Goal: Task Accomplishment & Management: Manage account settings

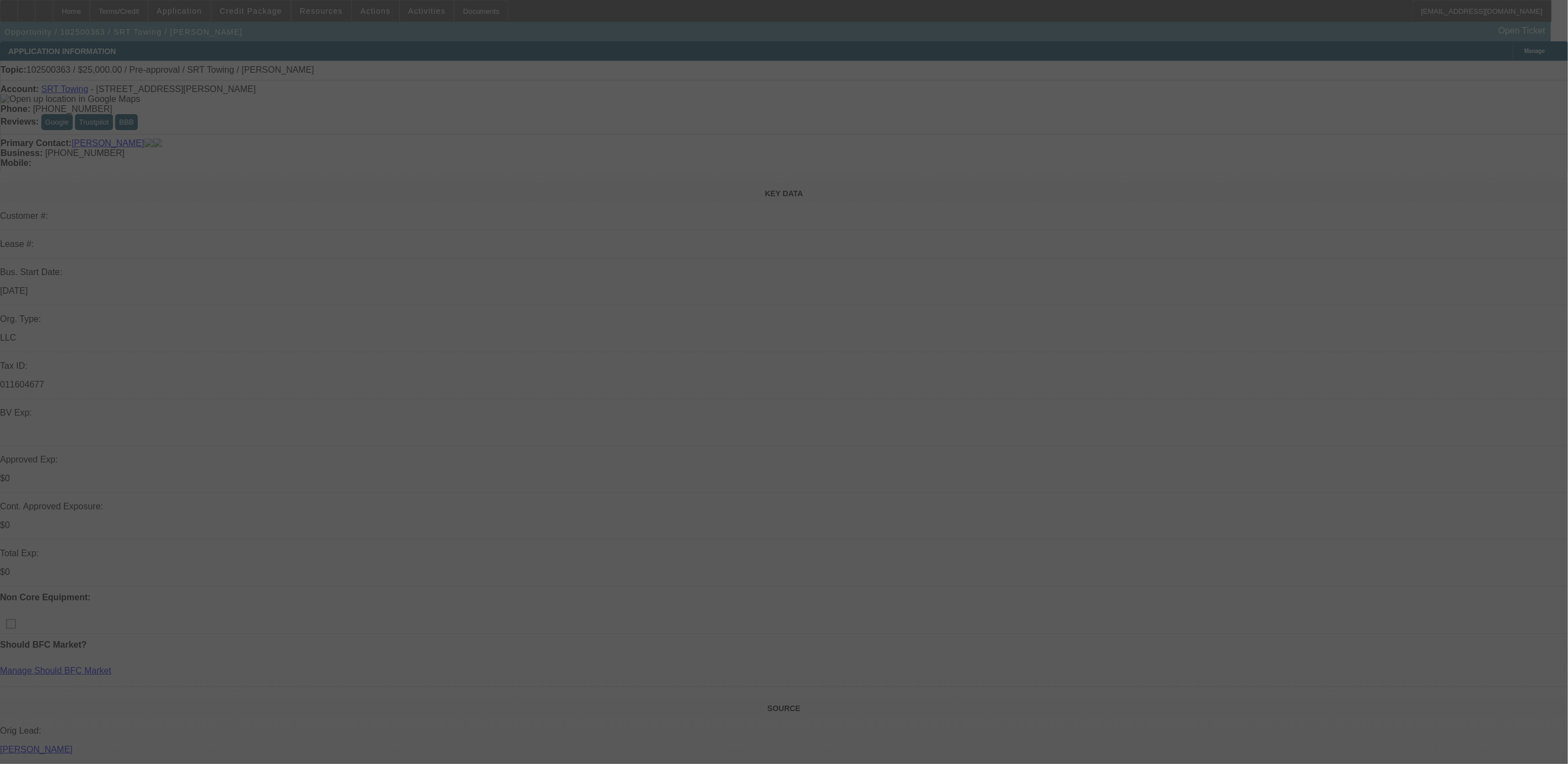
select select "0"
select select "2"
select select "0.1"
select select "4"
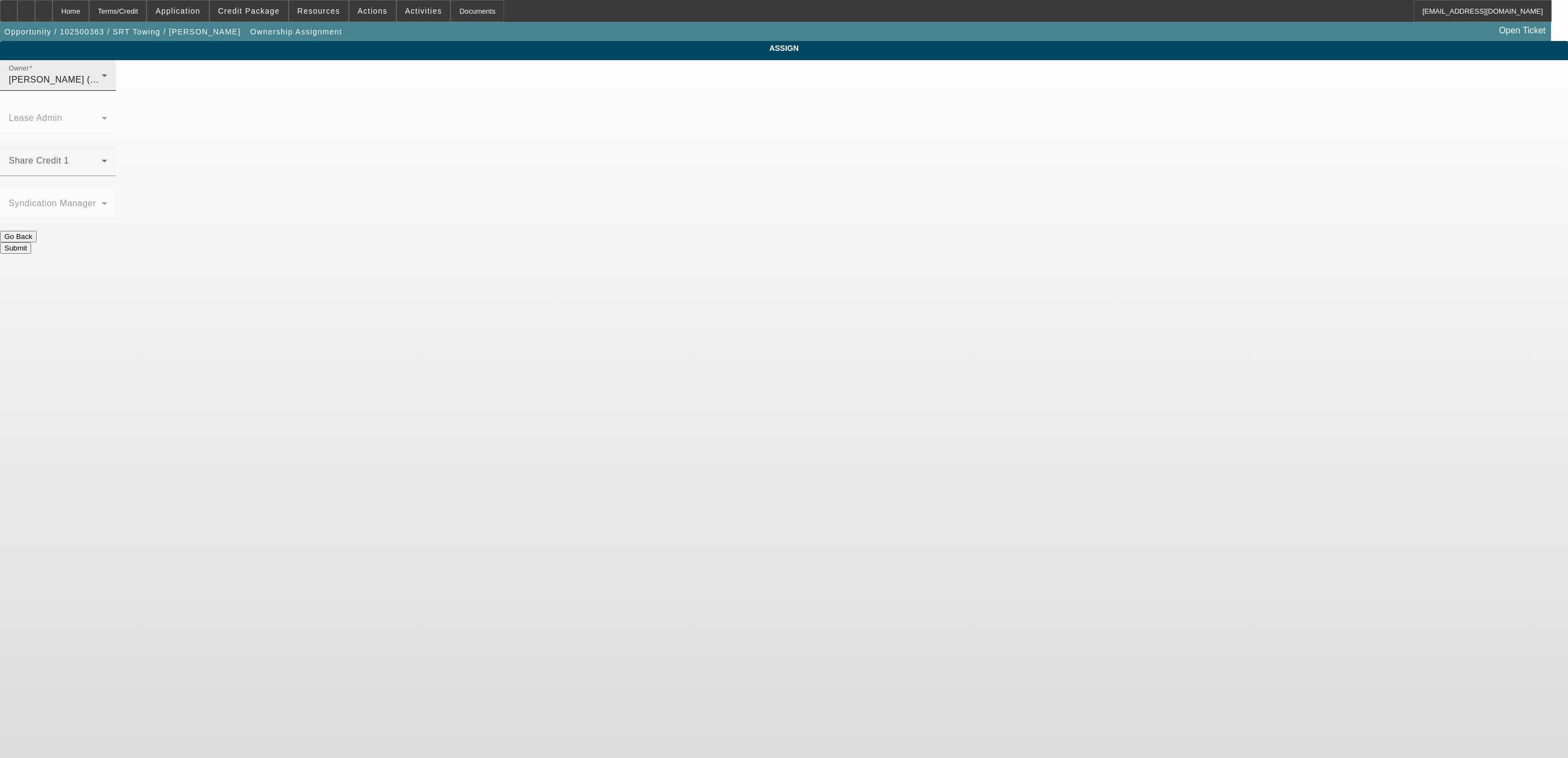
click at [113, 84] on span "Taylor, Lukas (Lvl 1)" at bounding box center [61, 79] width 105 height 10
click at [683, 115] on span "Leach, Ethan (Lvl 3)" at bounding box center [694, 109] width 105 height 13
click at [101, 159] on span at bounding box center [55, 165] width 93 height 13
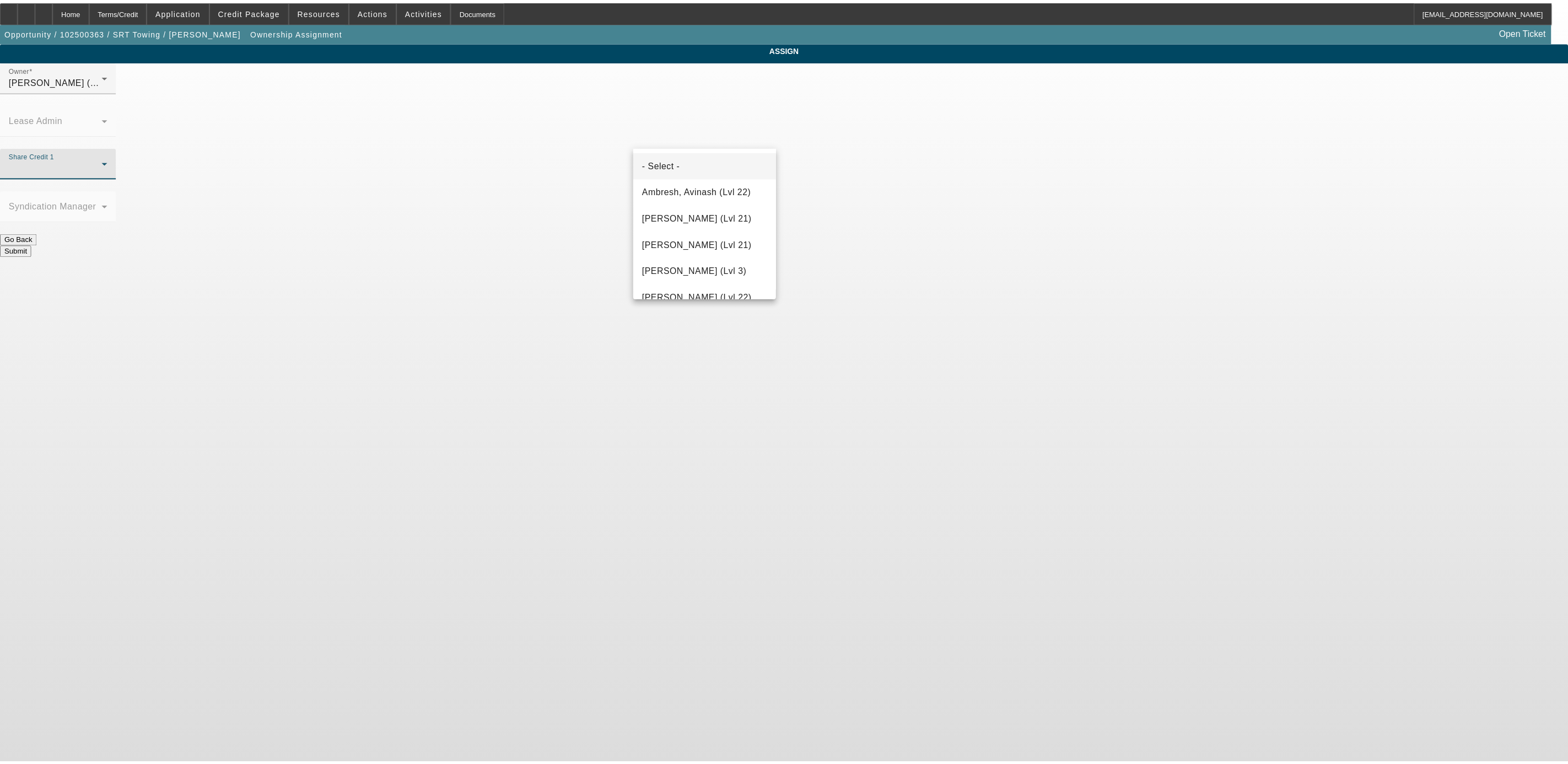
scroll to position [1260, 0]
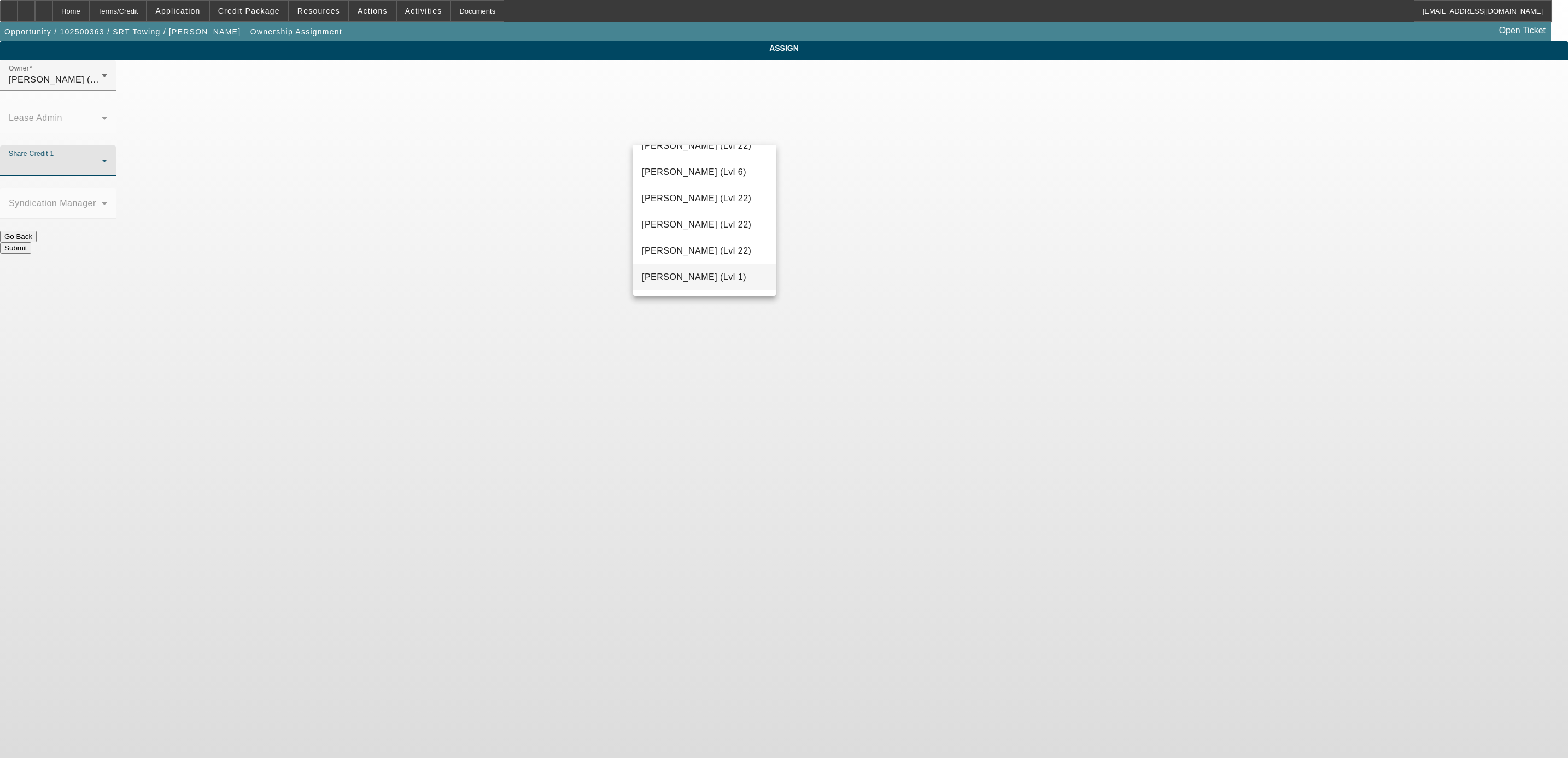
click at [735, 279] on mat-option "Taylor, Lukas (Lvl 1)" at bounding box center [704, 277] width 142 height 26
click at [31, 242] on button "Submit" at bounding box center [16, 247] width 31 height 11
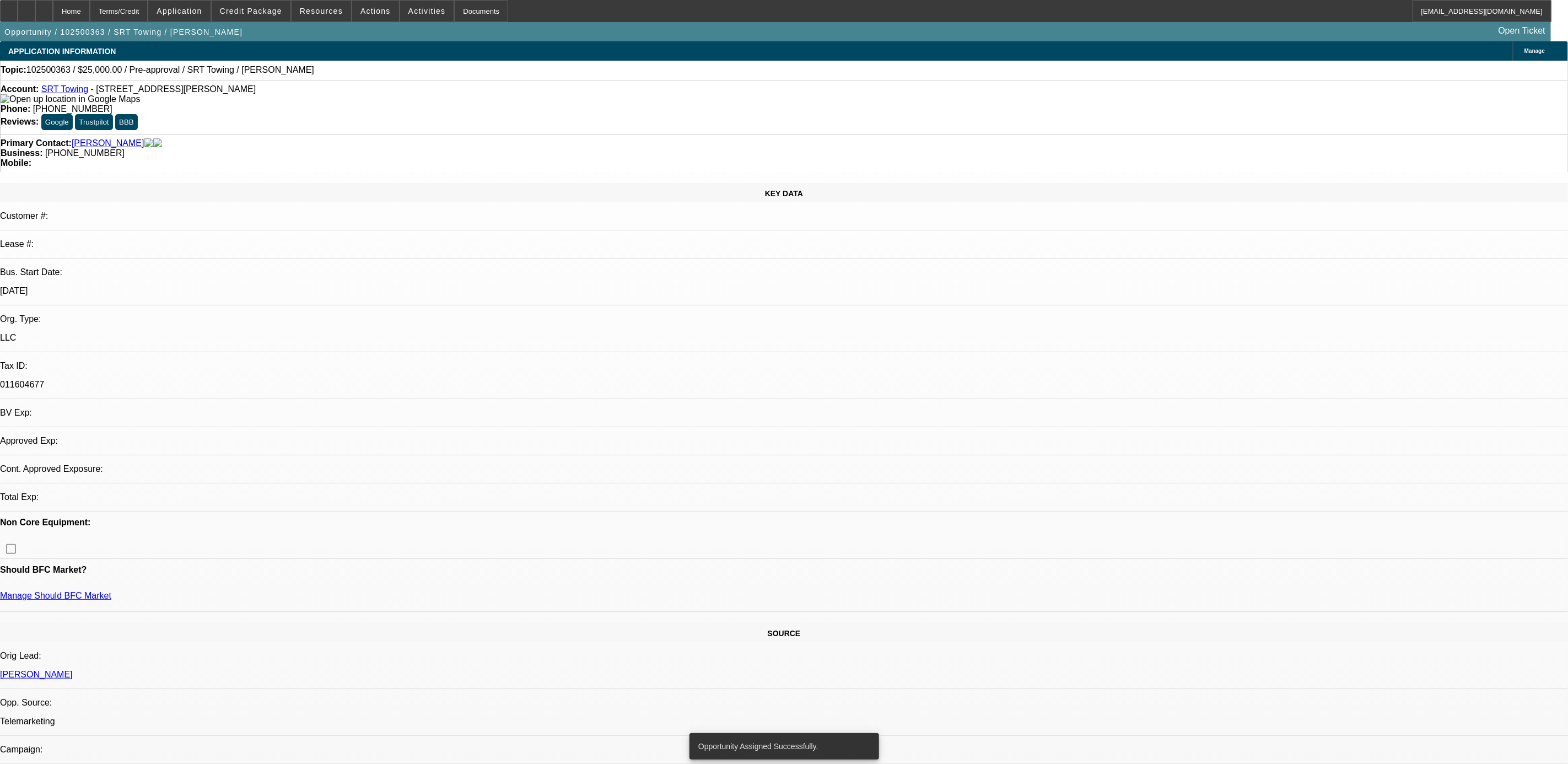
select select "0"
select select "2"
select select "0.1"
select select "4"
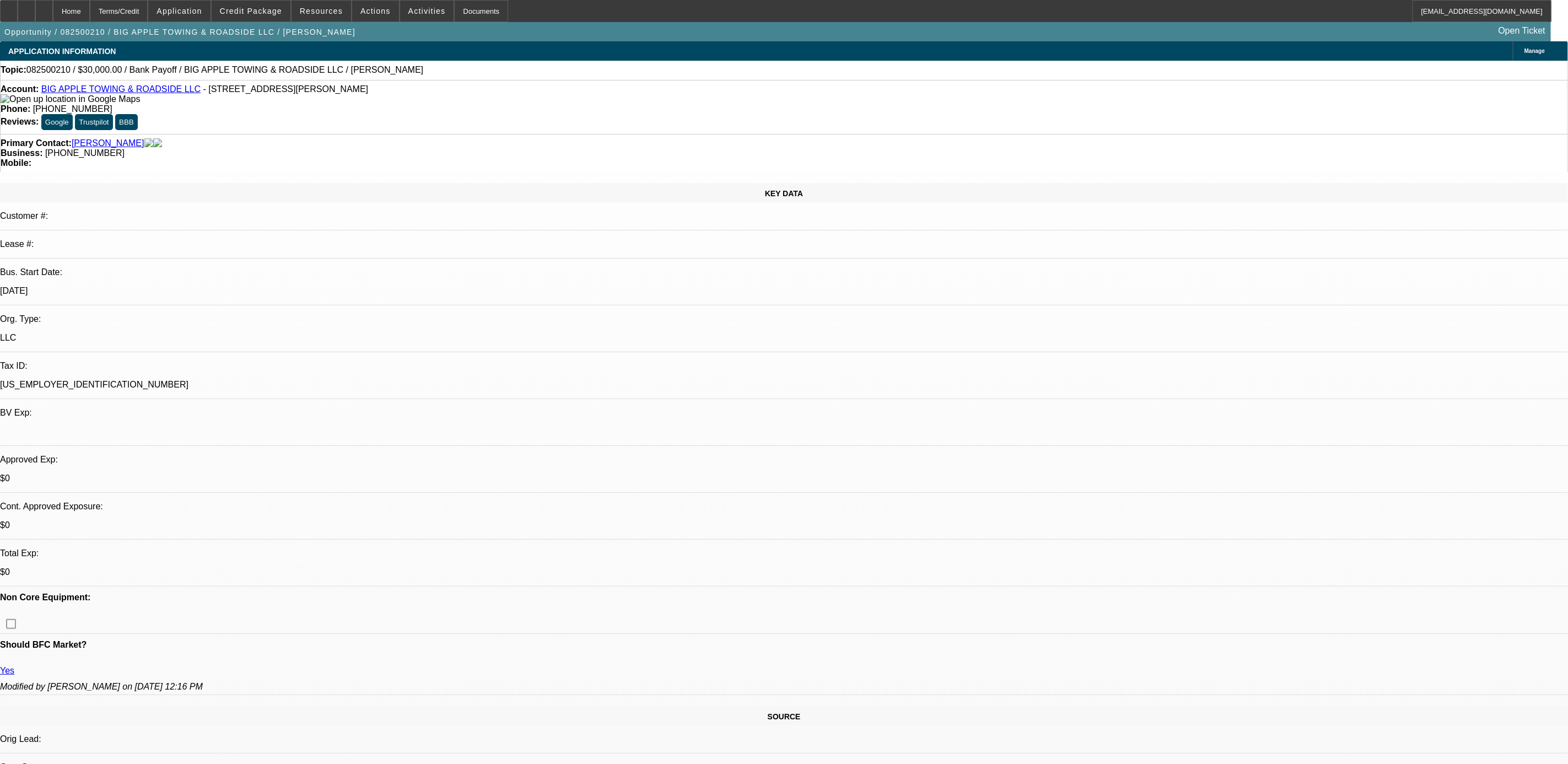
select select "0"
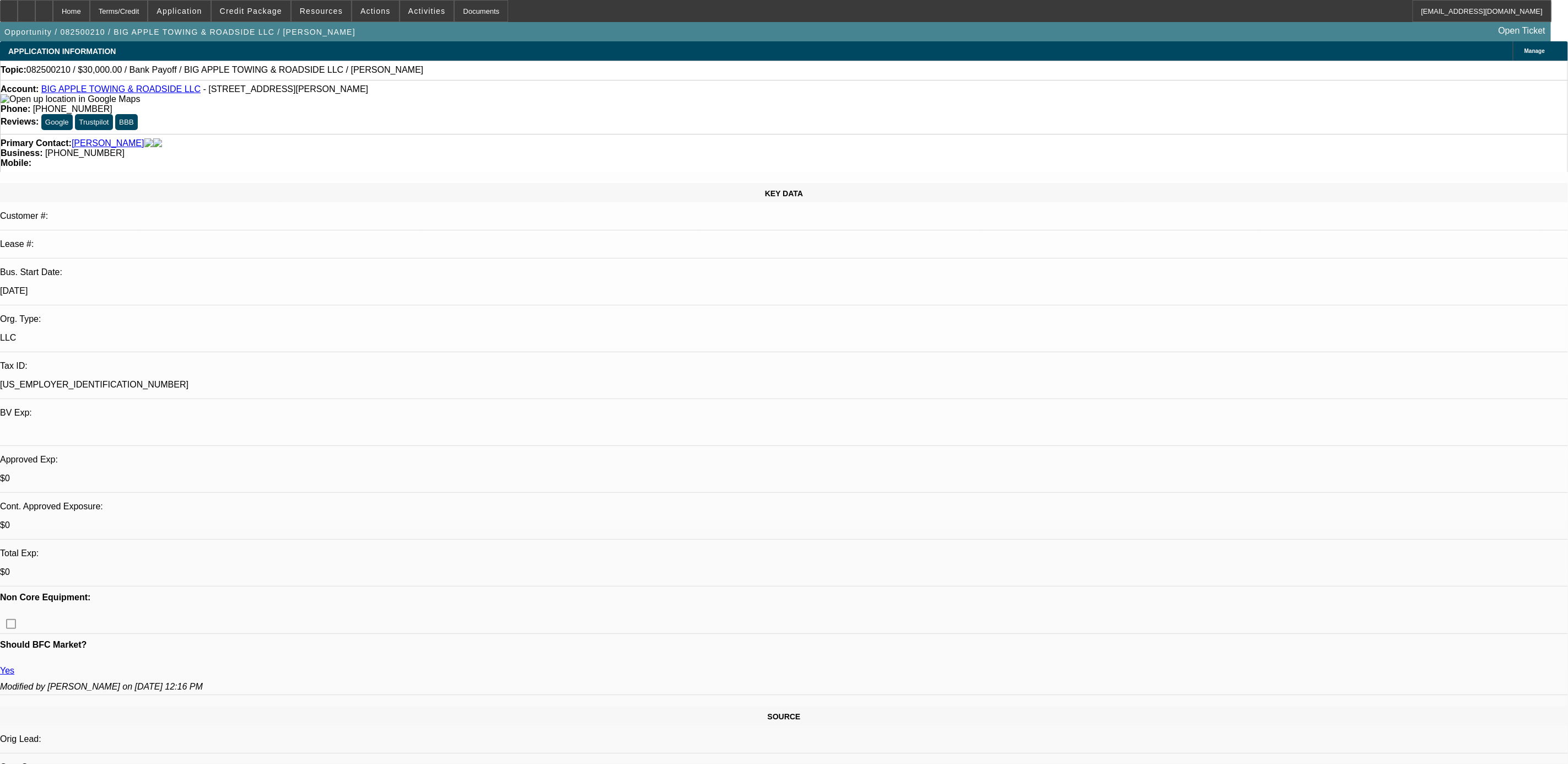
select select "0"
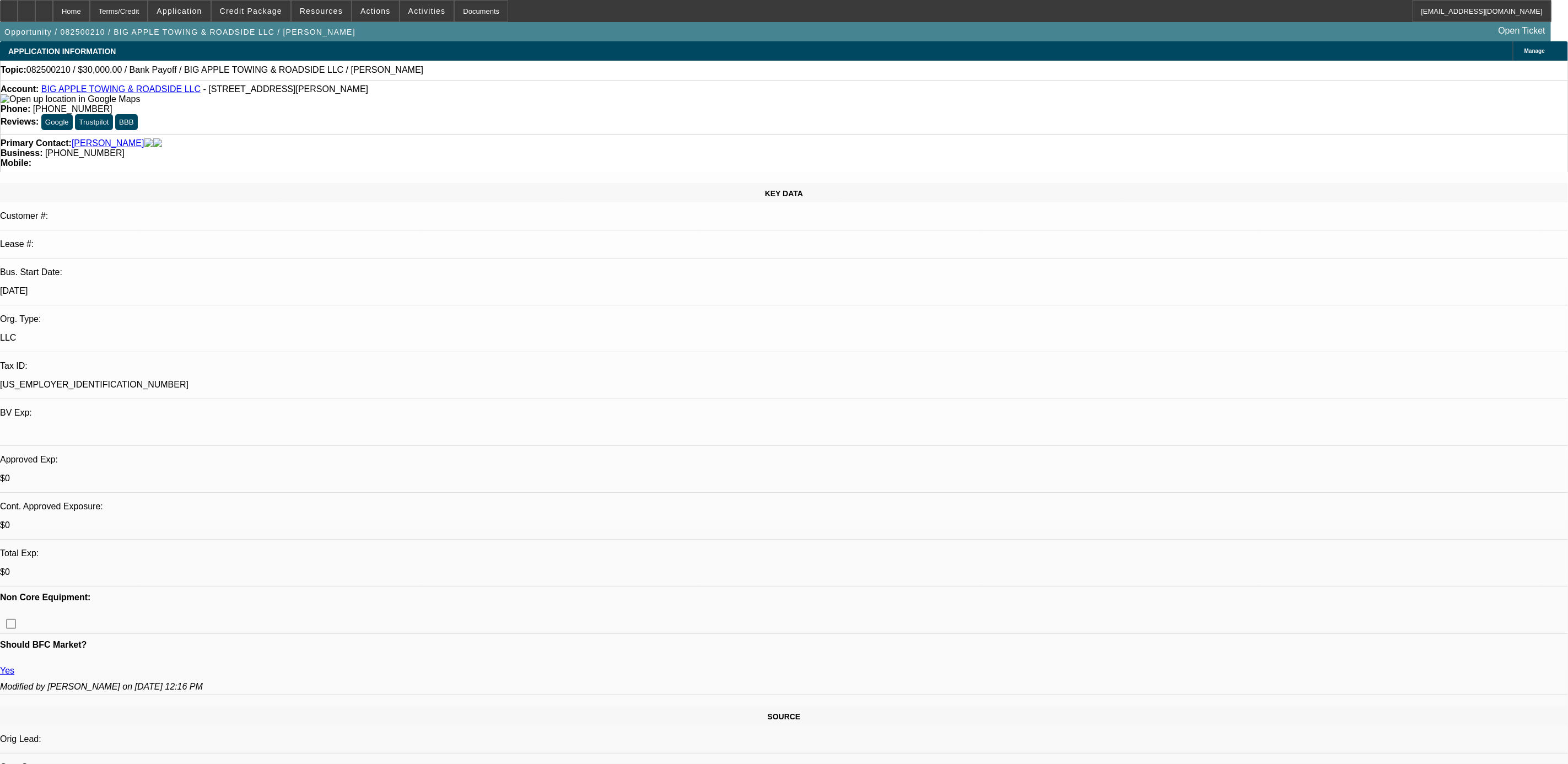
select select "0"
select select "1"
select select "3"
select select "6"
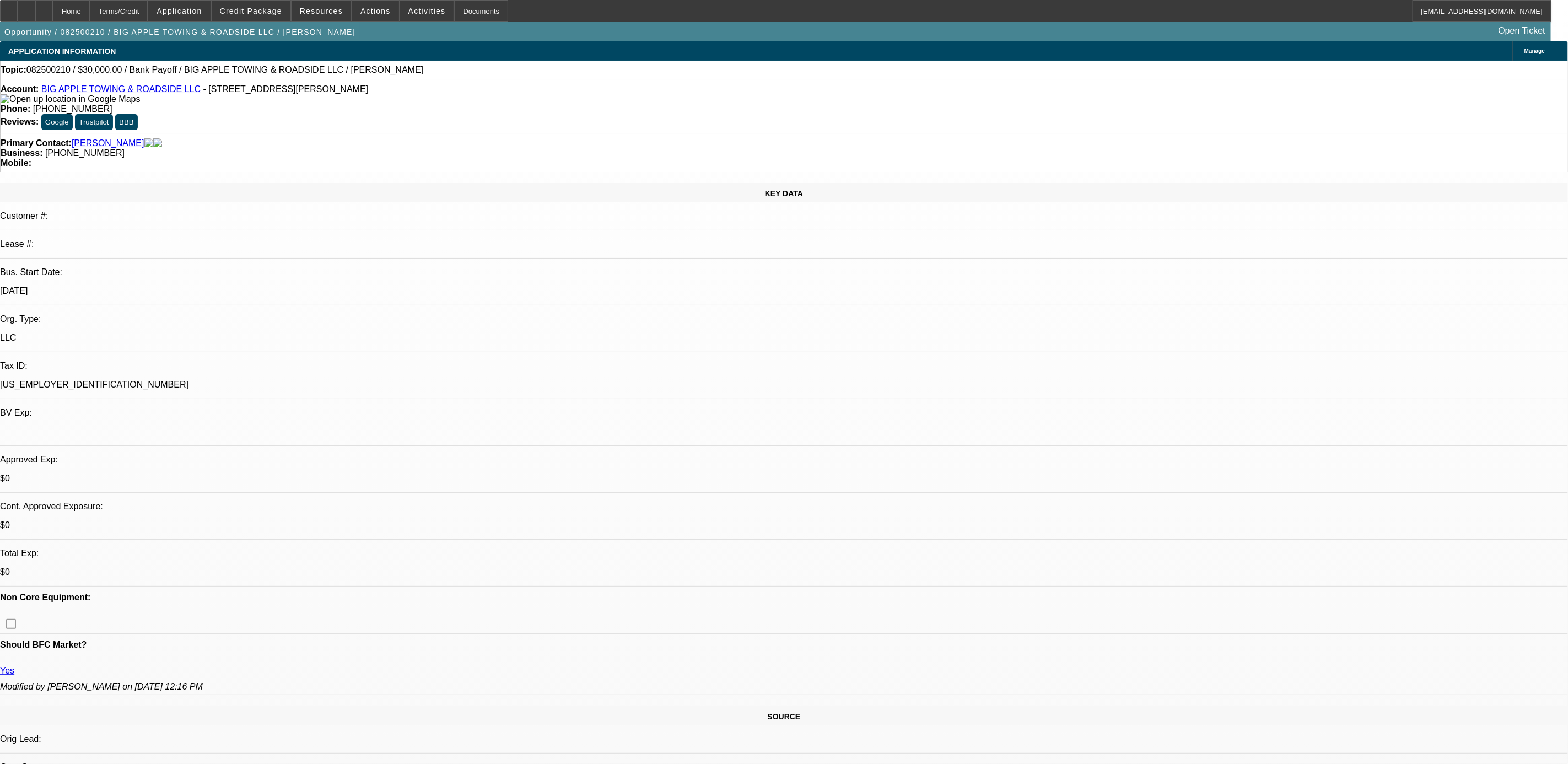
select select "1"
select select "3"
select select "6"
select select "1"
select select "2"
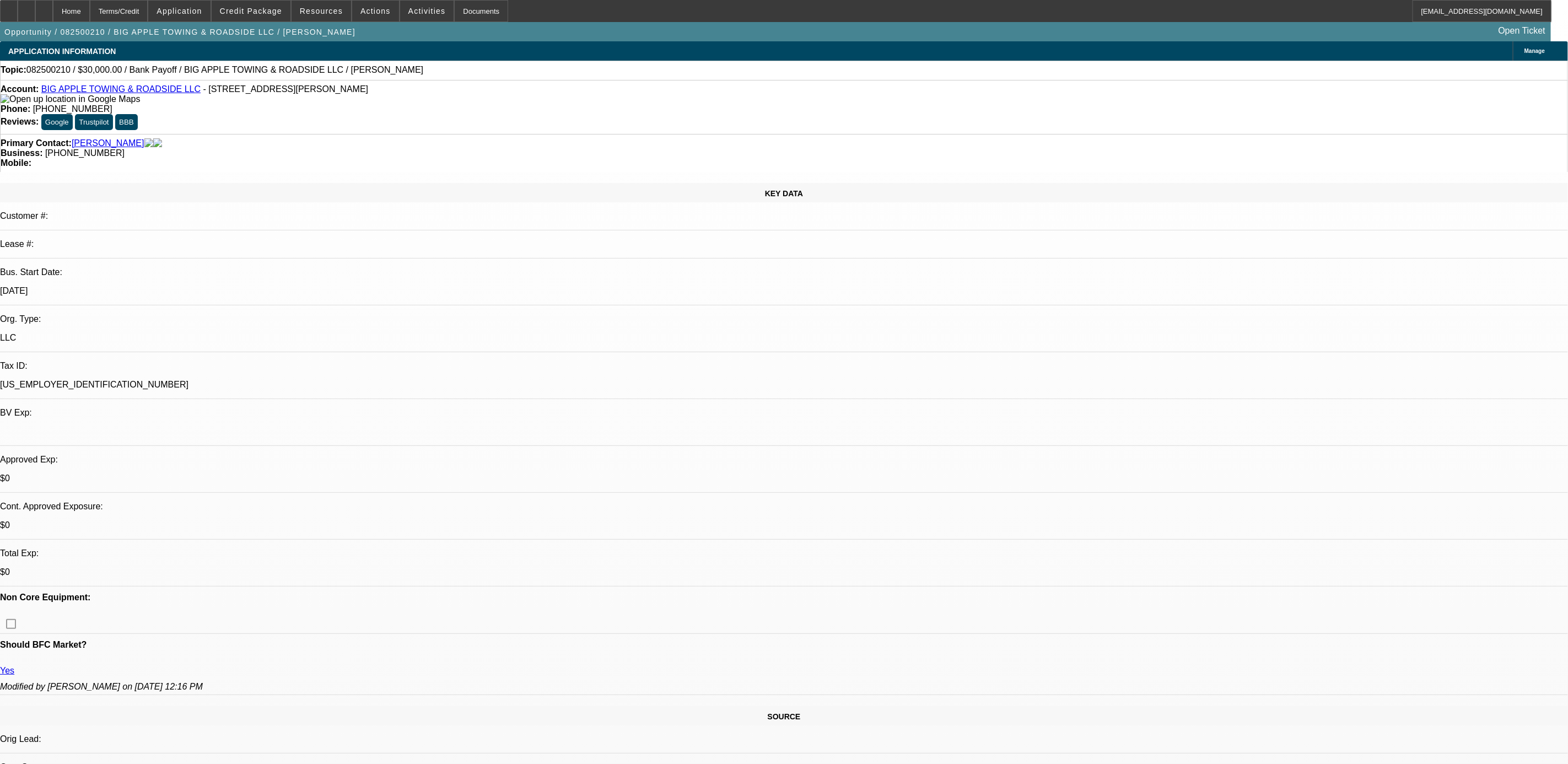
select select "6"
select select "1"
select select "2"
select select "6"
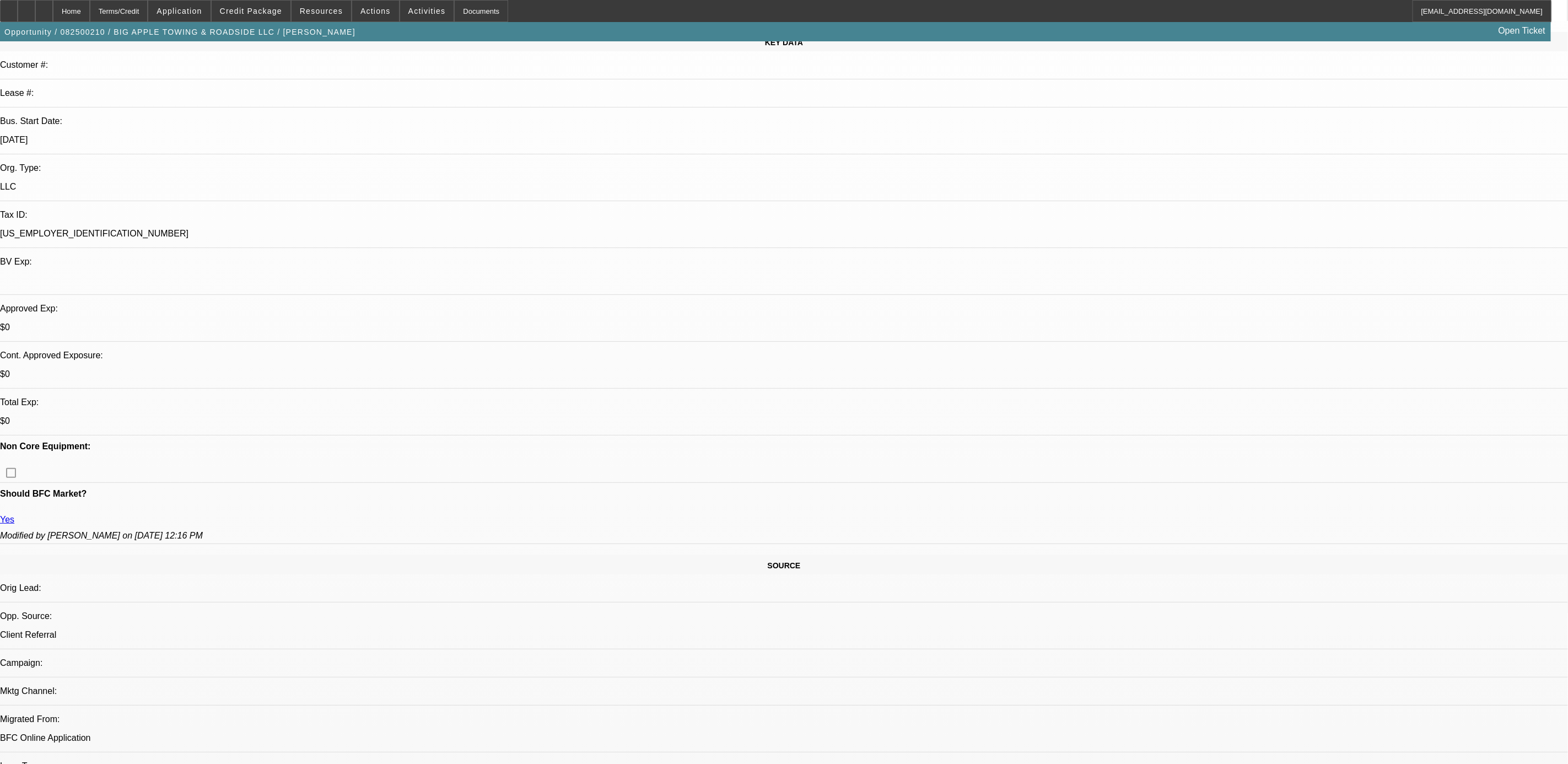
scroll to position [165, 0]
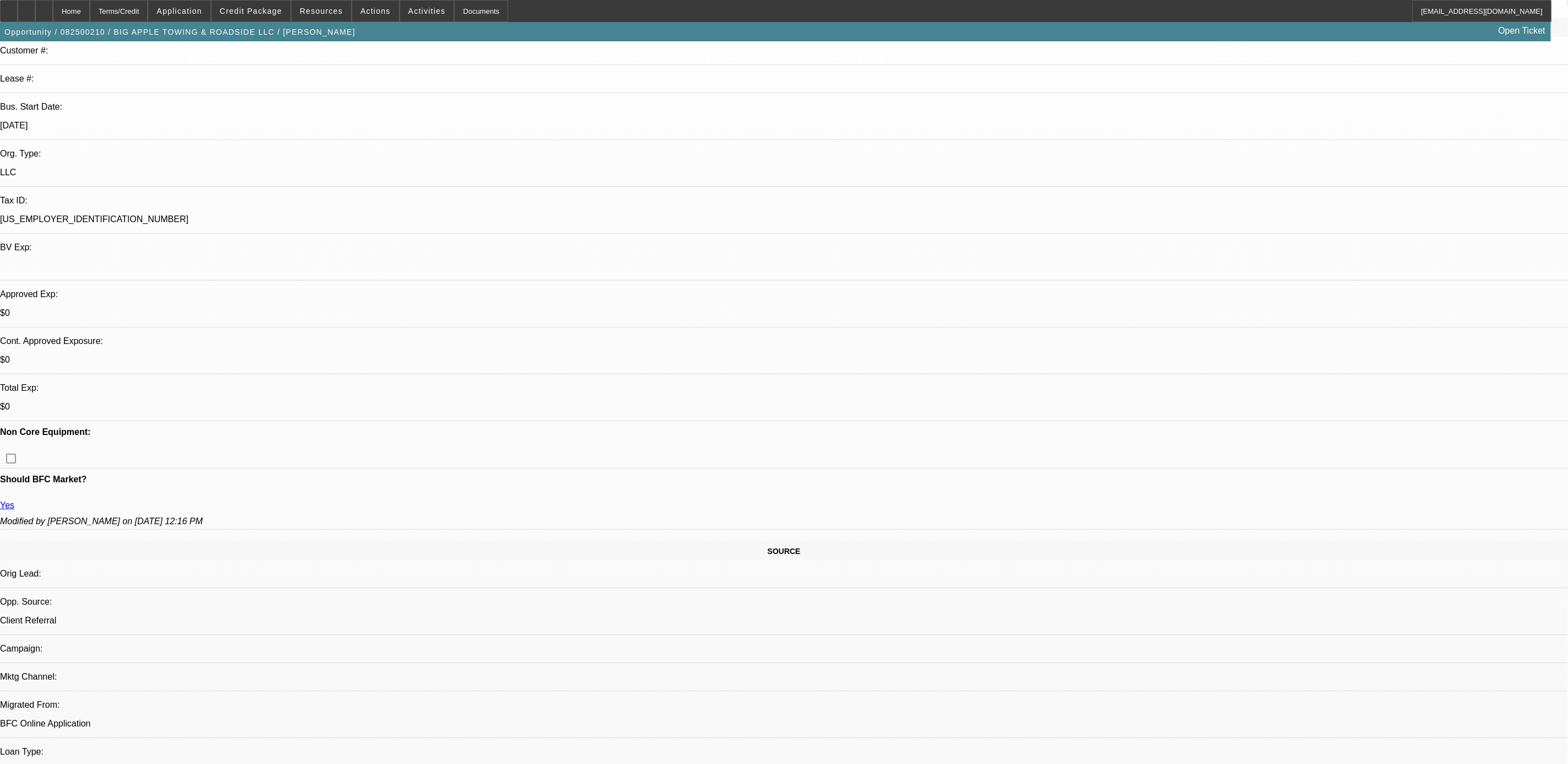
drag, startPoint x: 403, startPoint y: 408, endPoint x: 410, endPoint y: 408, distance: 7.0
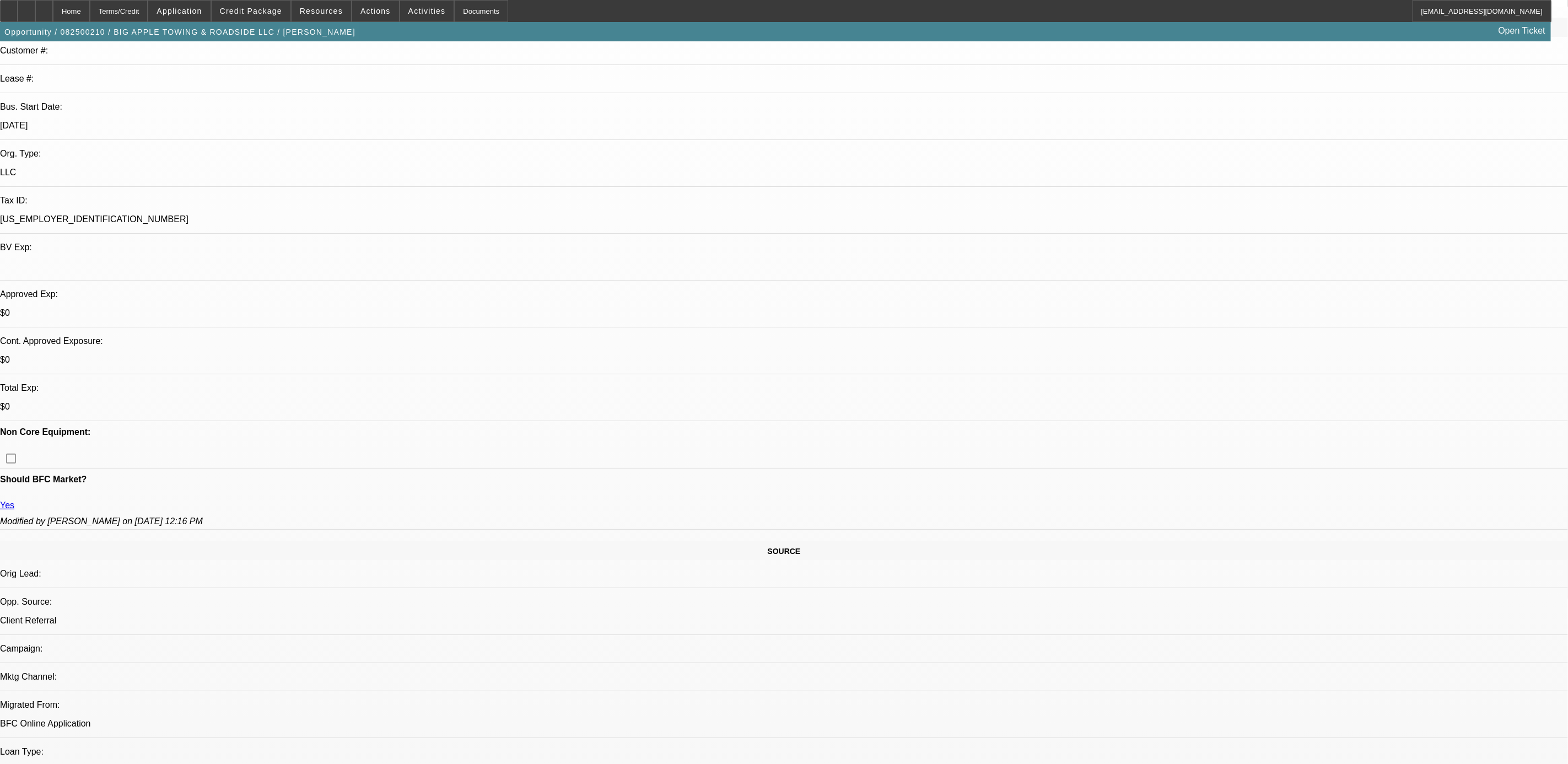
drag, startPoint x: 598, startPoint y: 493, endPoint x: 597, endPoint y: 485, distance: 8.1
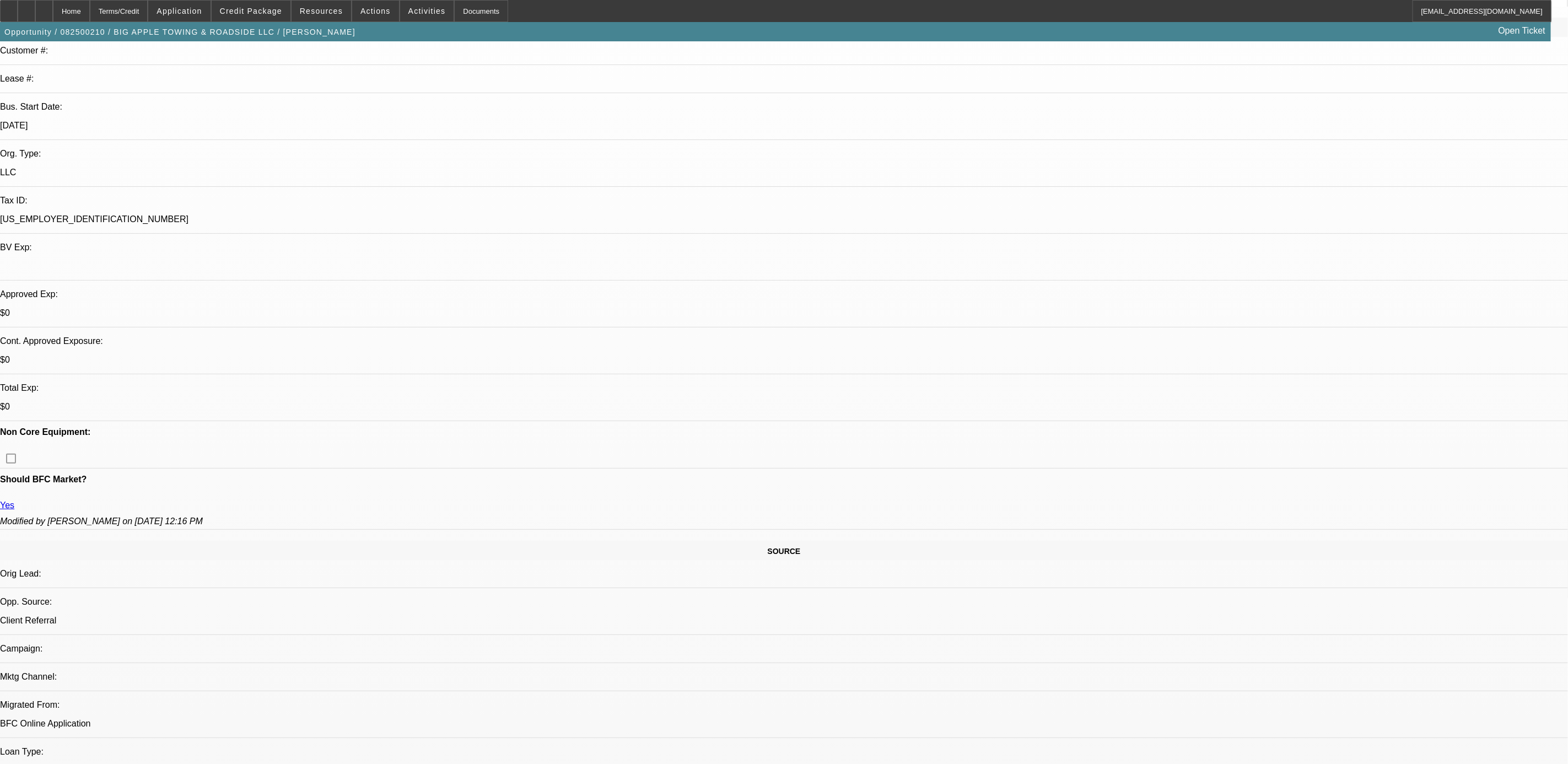
drag, startPoint x: 597, startPoint y: 485, endPoint x: 597, endPoint y: 491, distance: 6.0
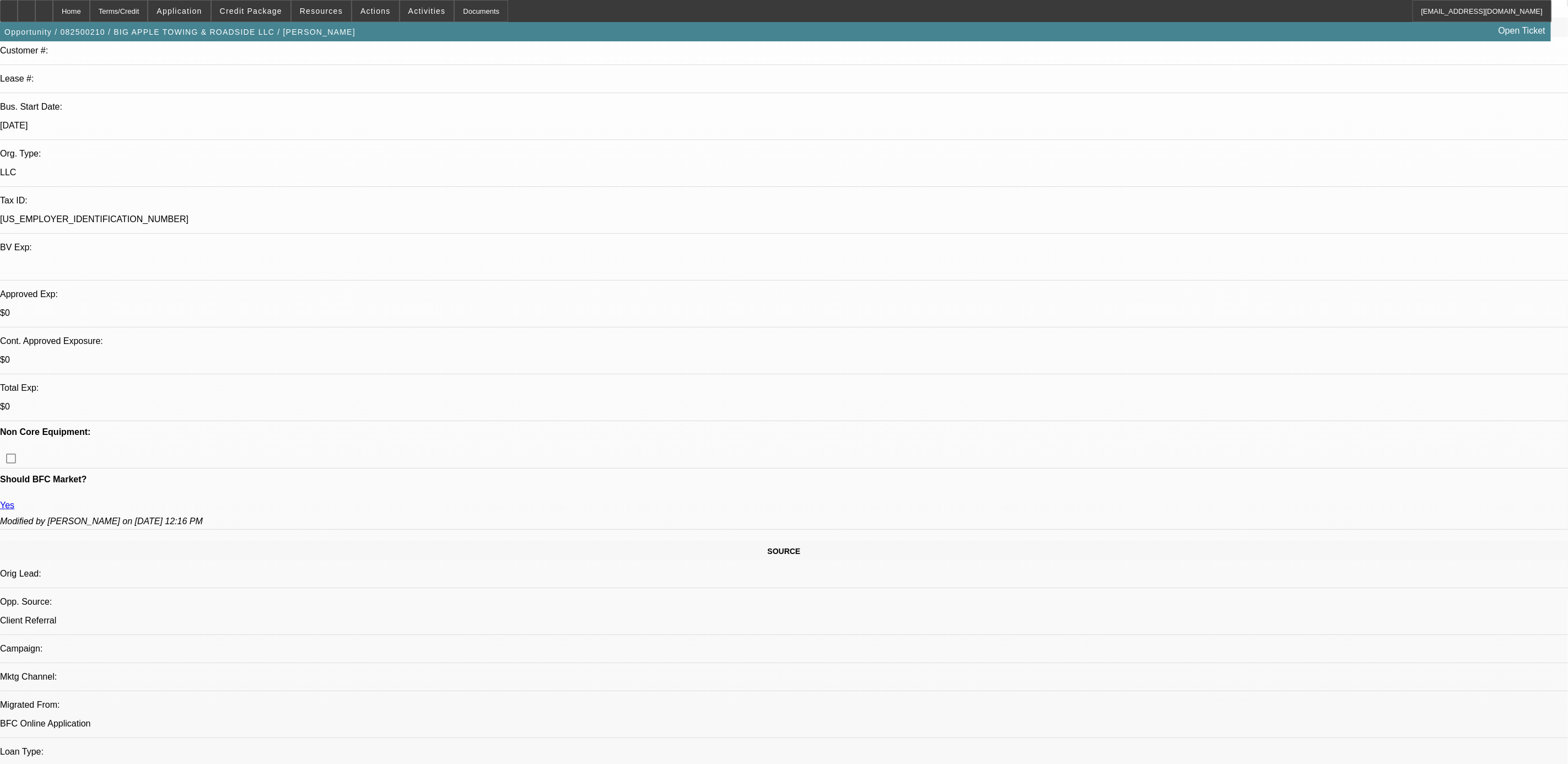
drag, startPoint x: 597, startPoint y: 490, endPoint x: 768, endPoint y: 356, distance: 217.2
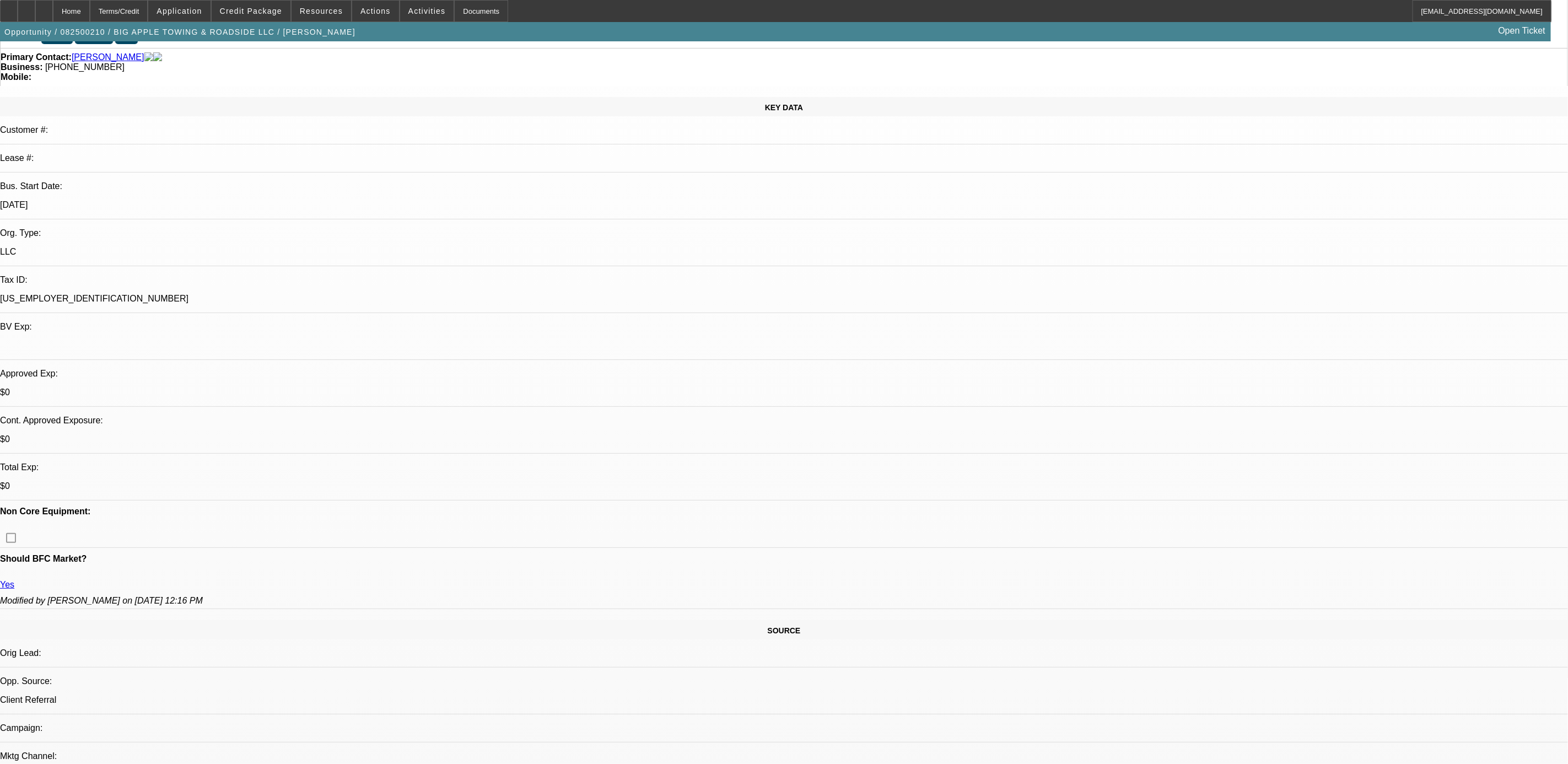
scroll to position [0, 0]
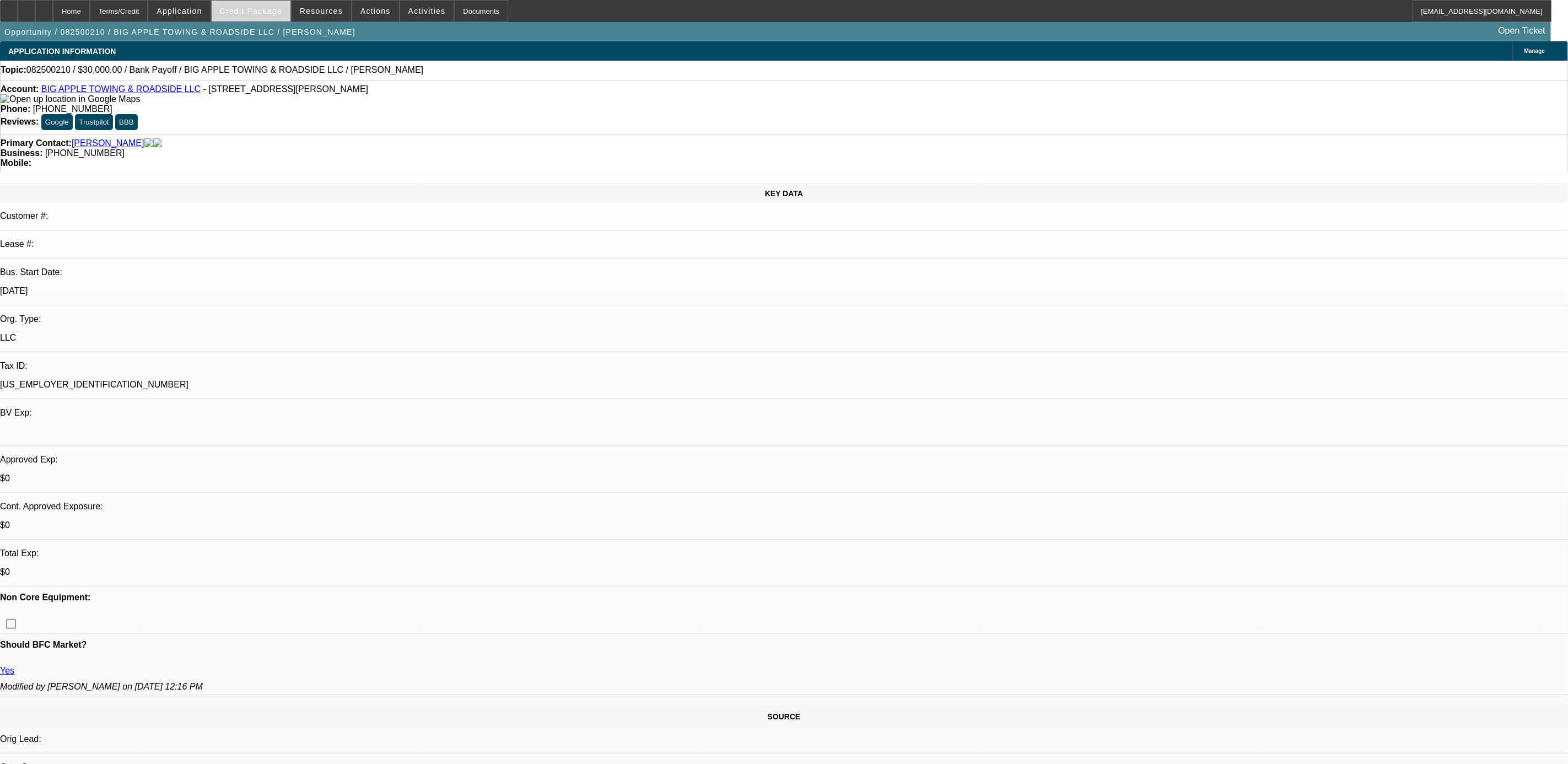
click at [252, 12] on span "Credit Package" at bounding box center [251, 11] width 63 height 9
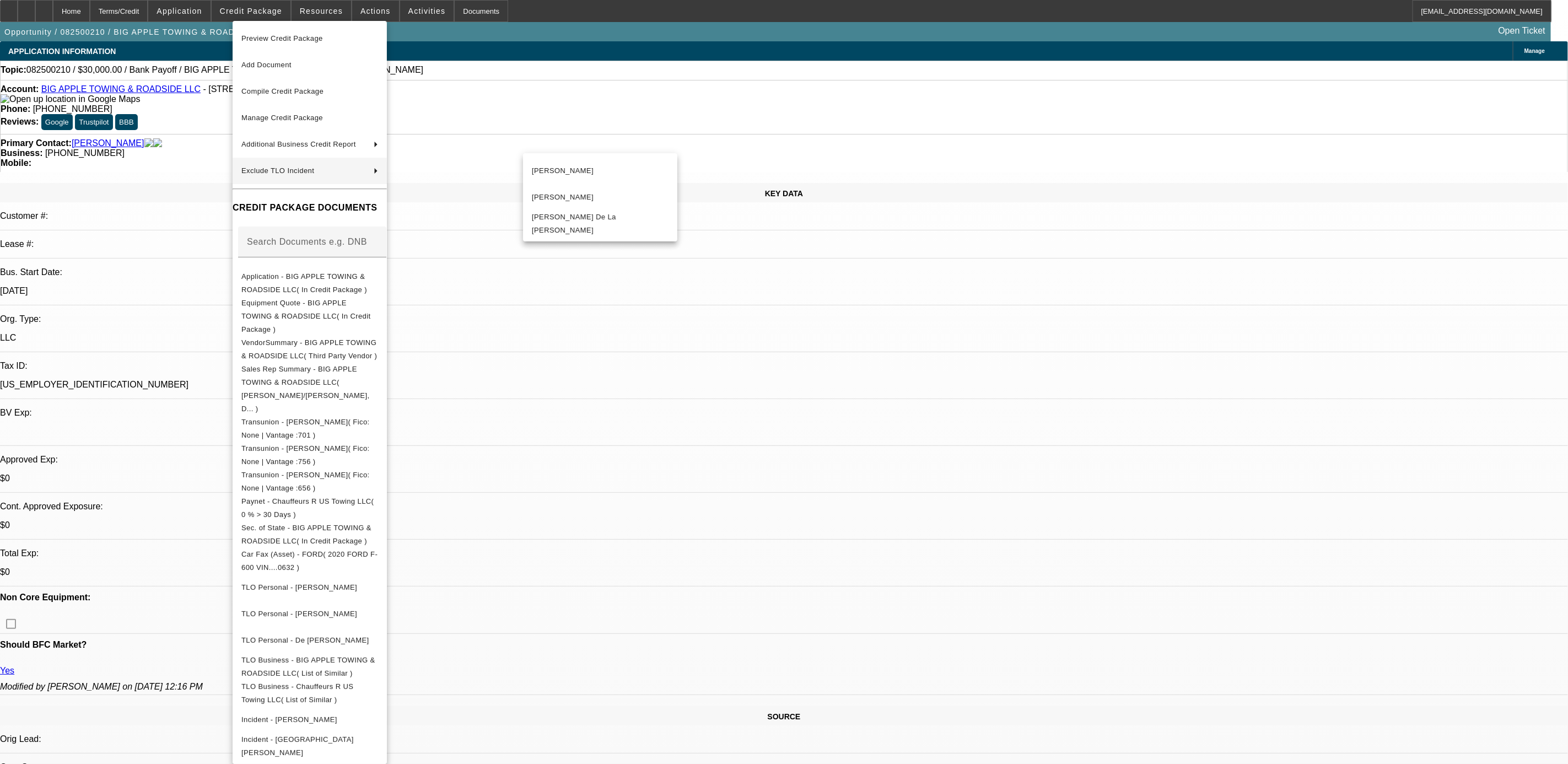
click at [1109, 131] on div at bounding box center [784, 382] width 1568 height 764
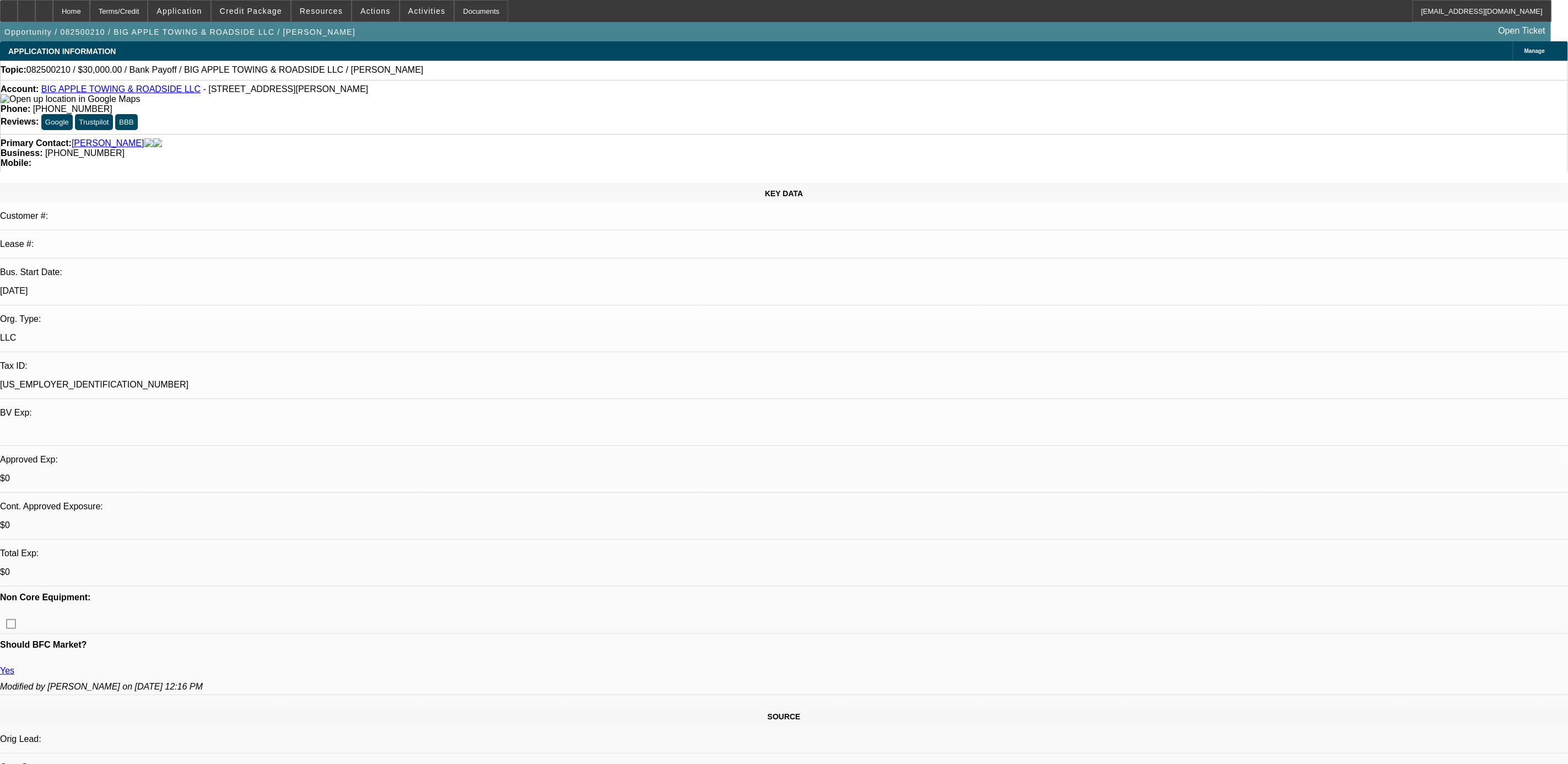
drag, startPoint x: 1262, startPoint y: 368, endPoint x: 1365, endPoint y: 365, distance: 103.0
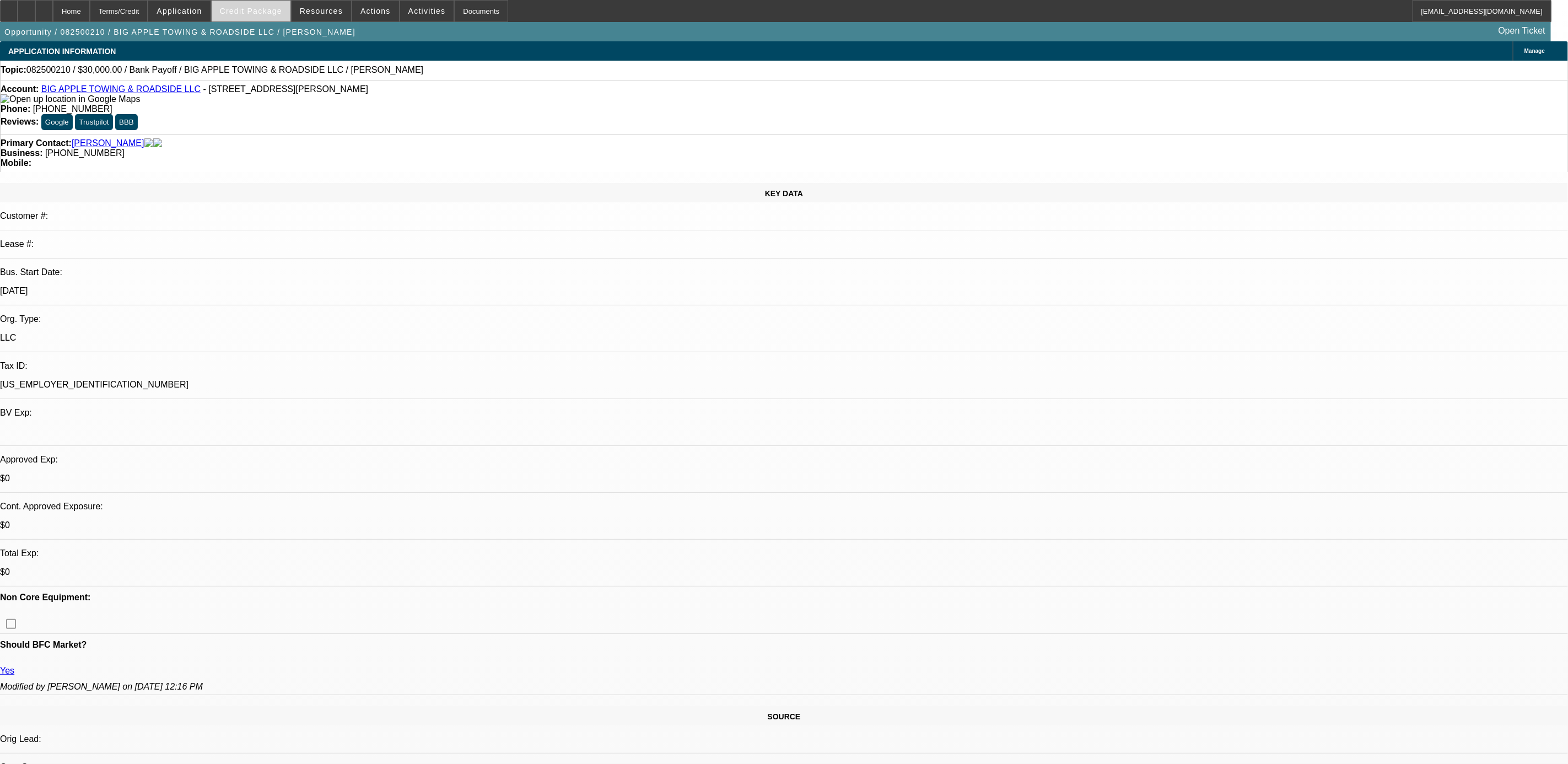
click at [283, 14] on span "Credit Package" at bounding box center [251, 11] width 63 height 9
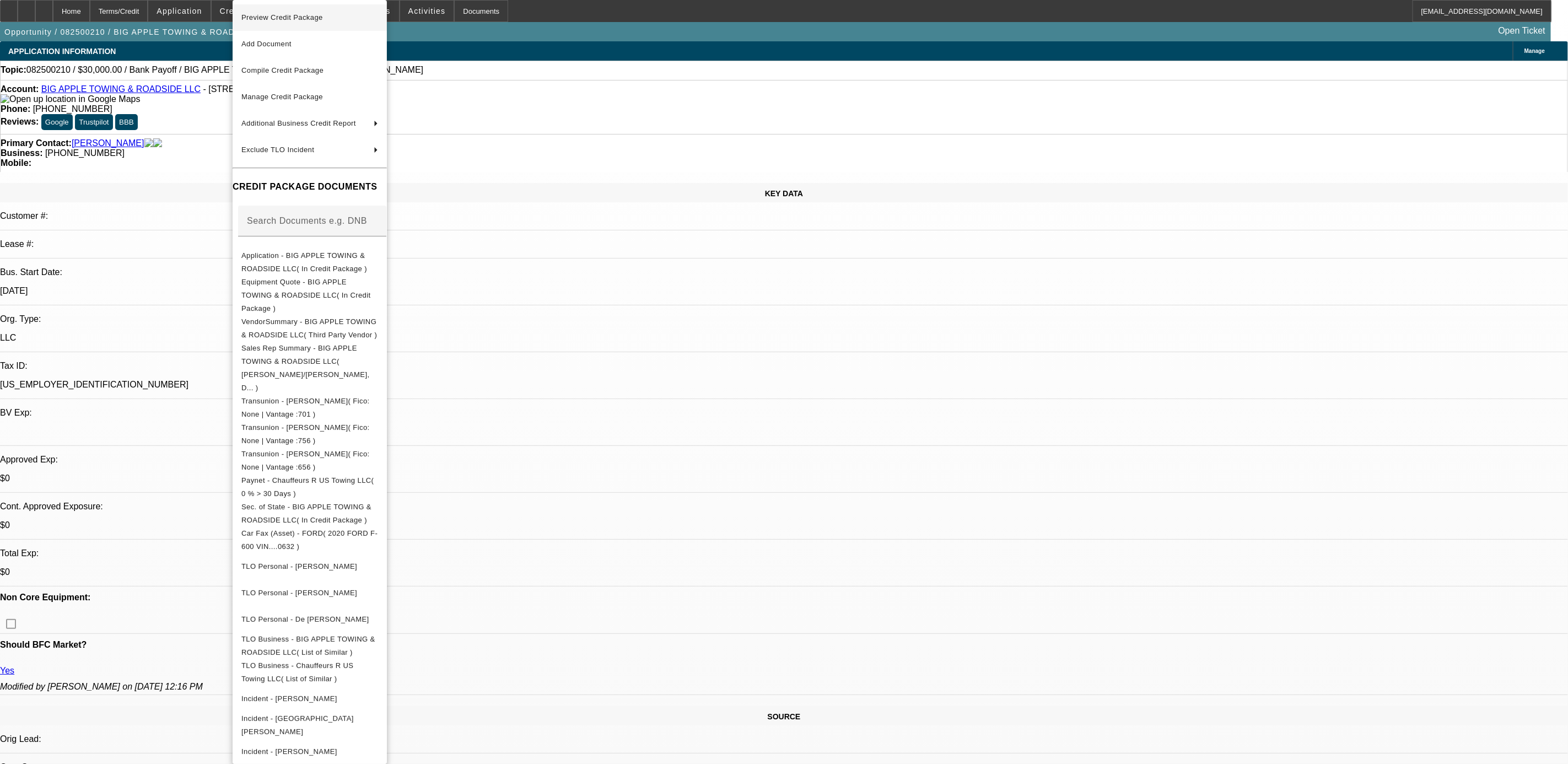
click at [315, 15] on span "Preview Credit Package" at bounding box center [282, 17] width 82 height 8
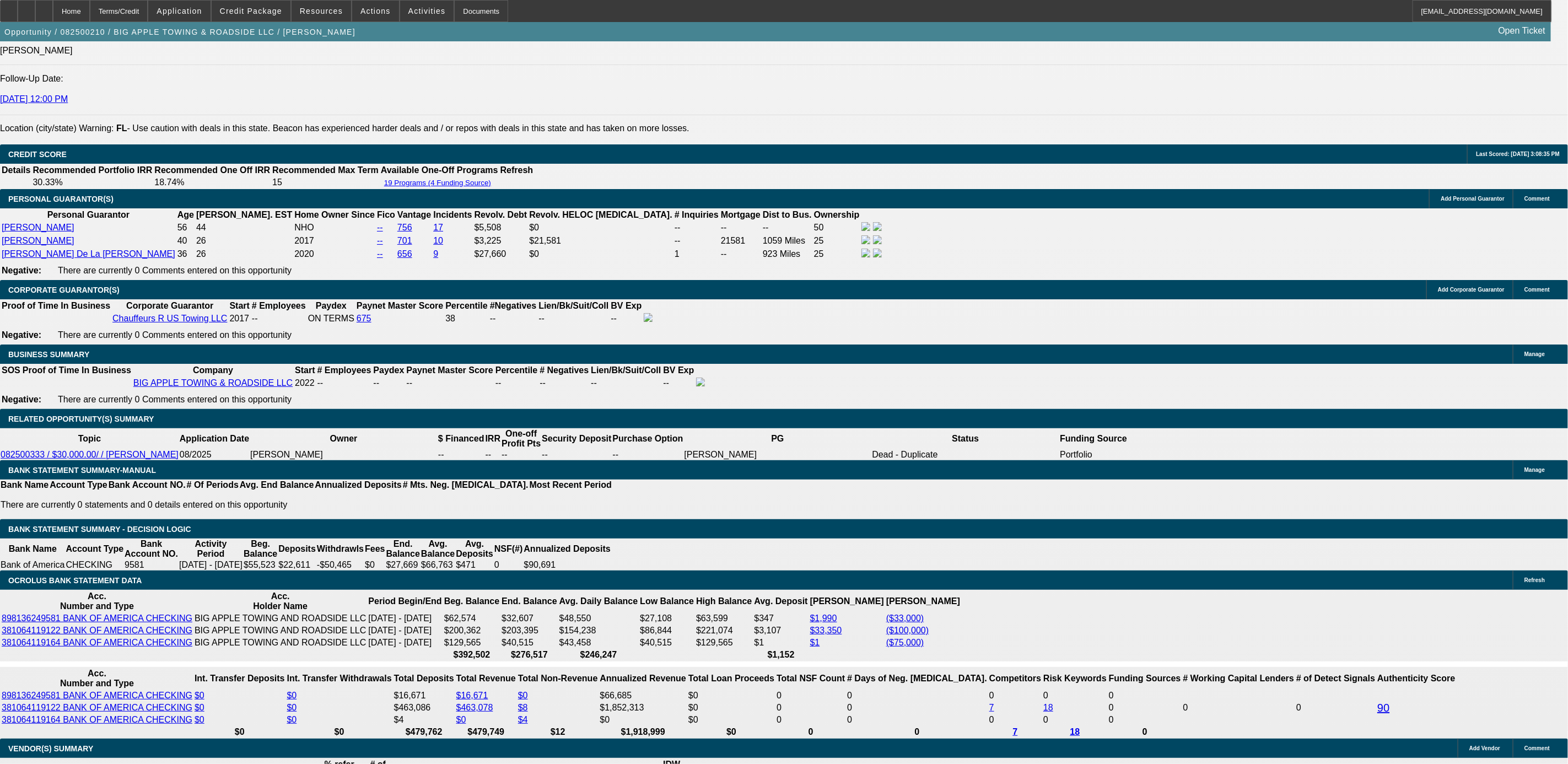
scroll to position [1726, 0]
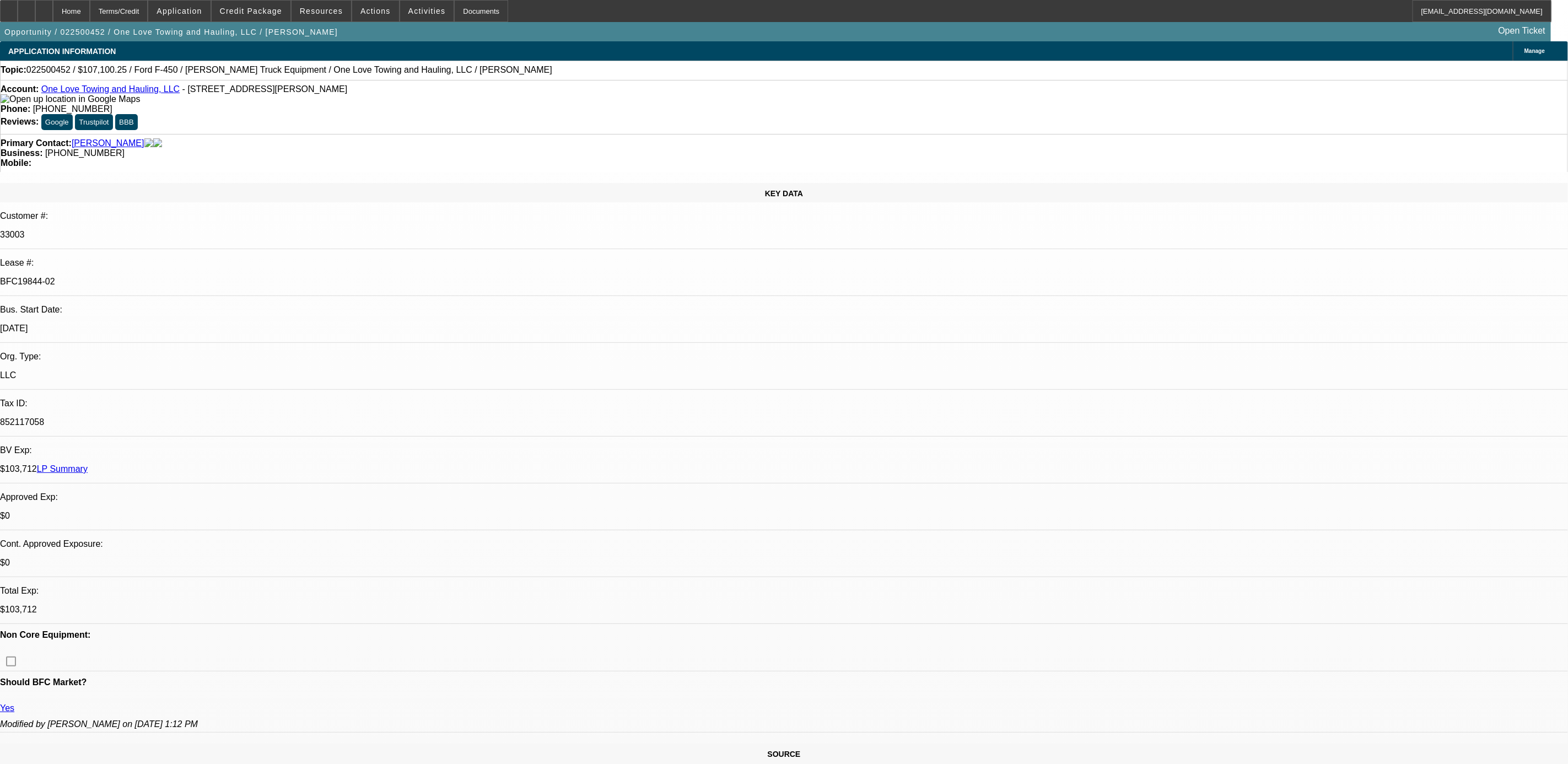
select select "0"
select select "2"
select select "0.15"
select select "0"
select select "2"
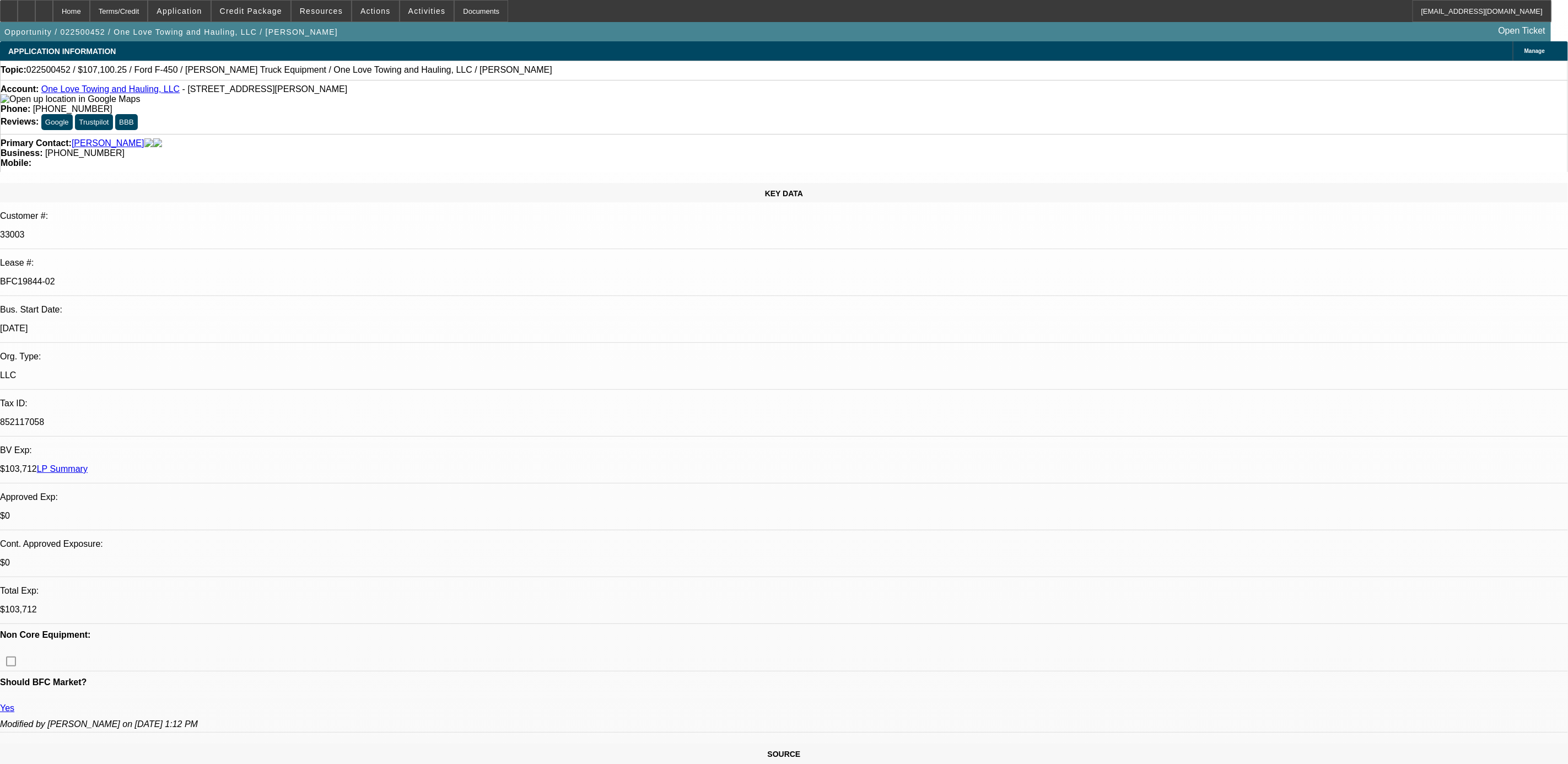
select select "0.15"
select select "0"
select select "2"
select select "0.15"
select select "0"
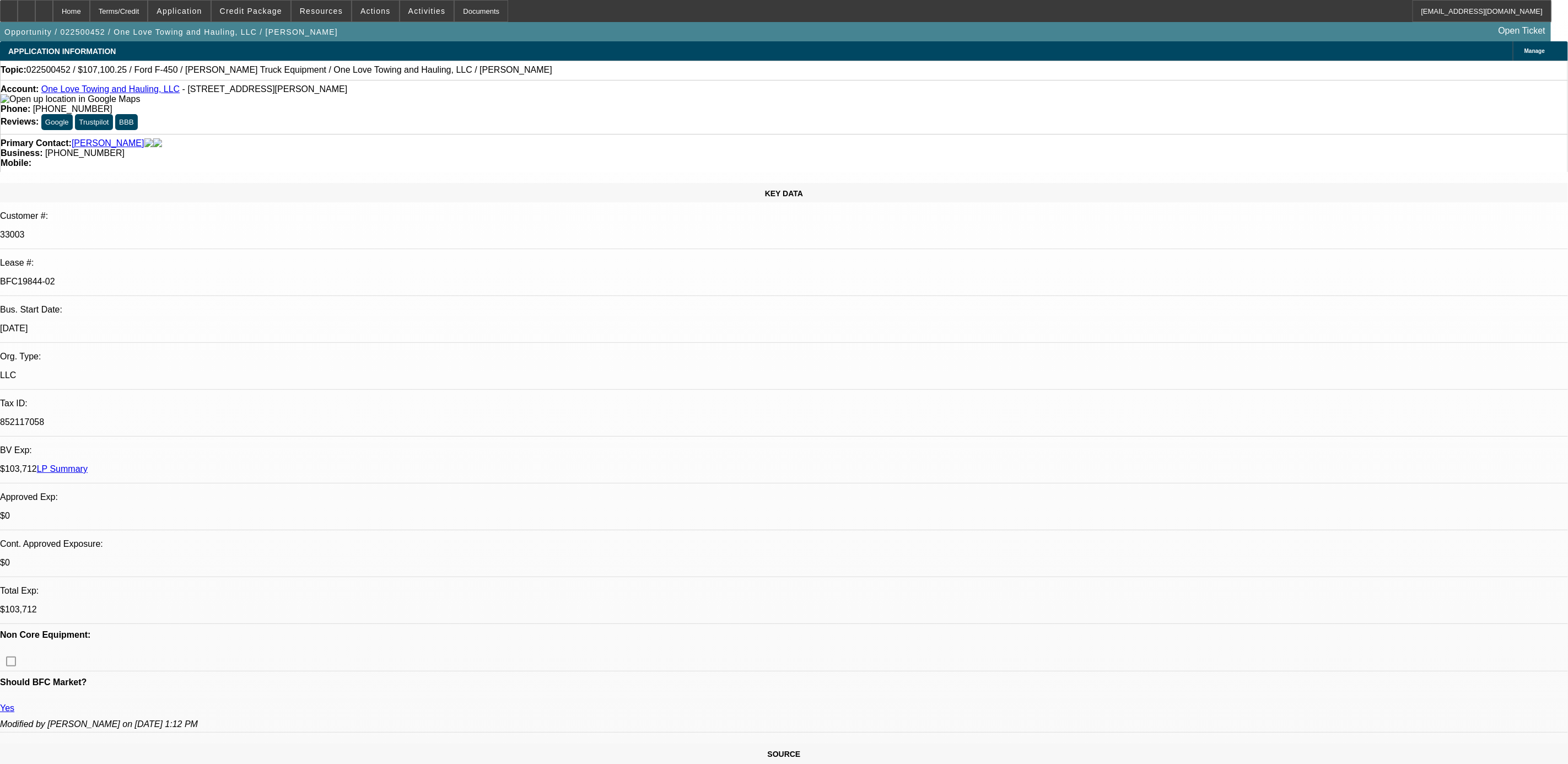
select select "2"
select select "0.15"
select select "1"
select select "2"
select select "16"
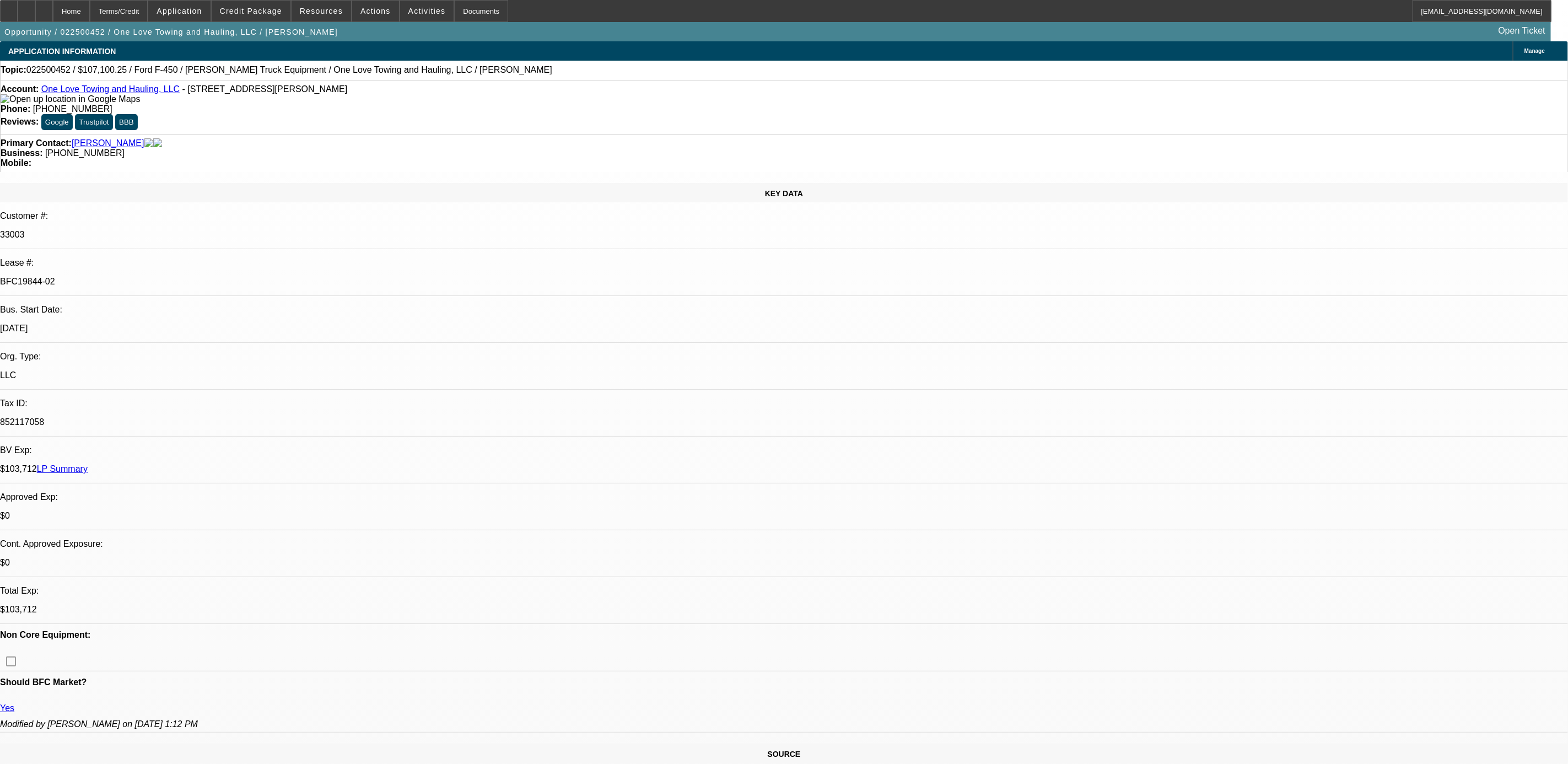
select select "1"
select select "2"
select select "16"
select select "1"
select select "2"
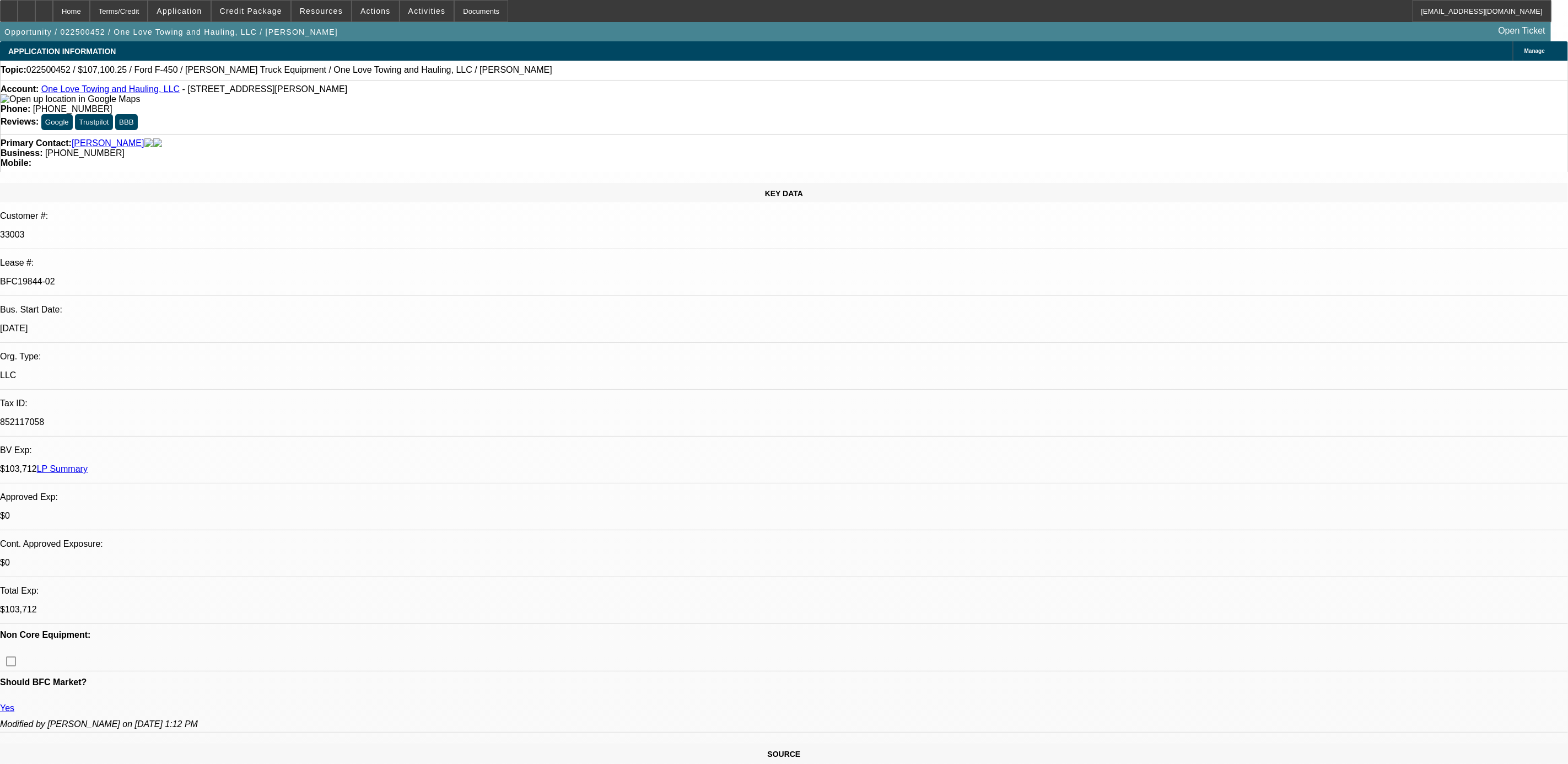
select select "16"
select select "1"
select select "2"
select select "16"
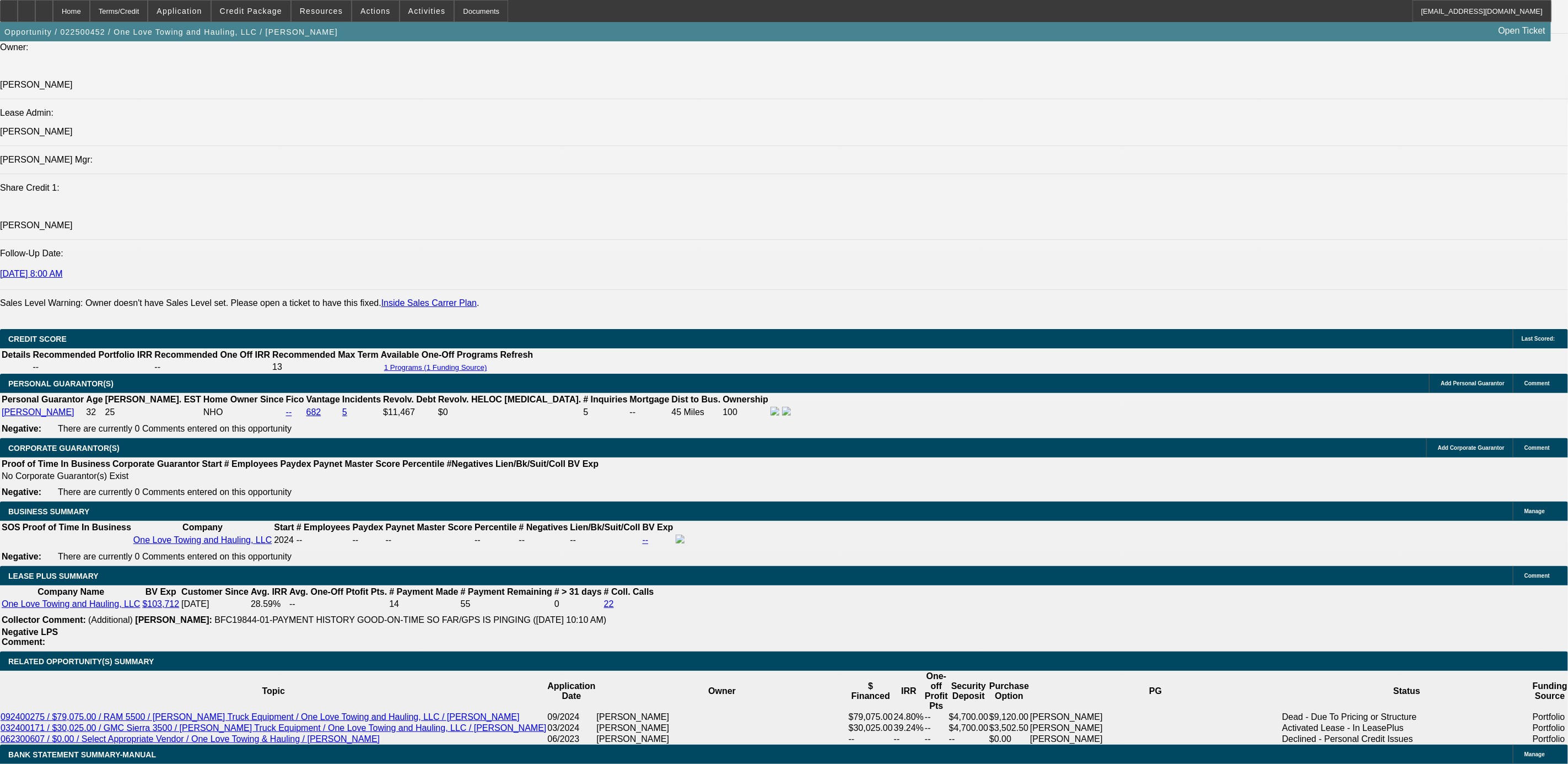
scroll to position [1653, 0]
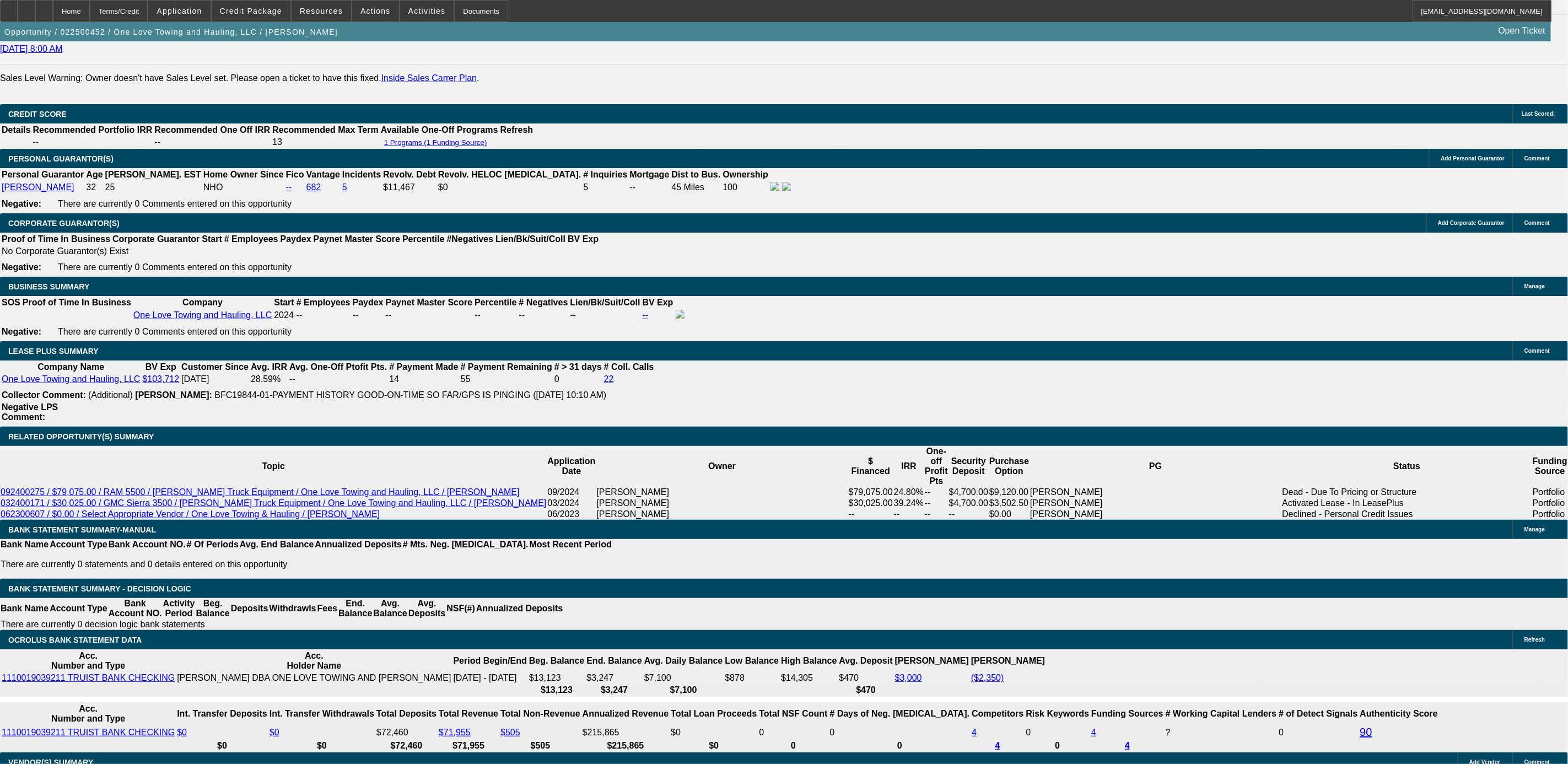
scroll to position [1488, 0]
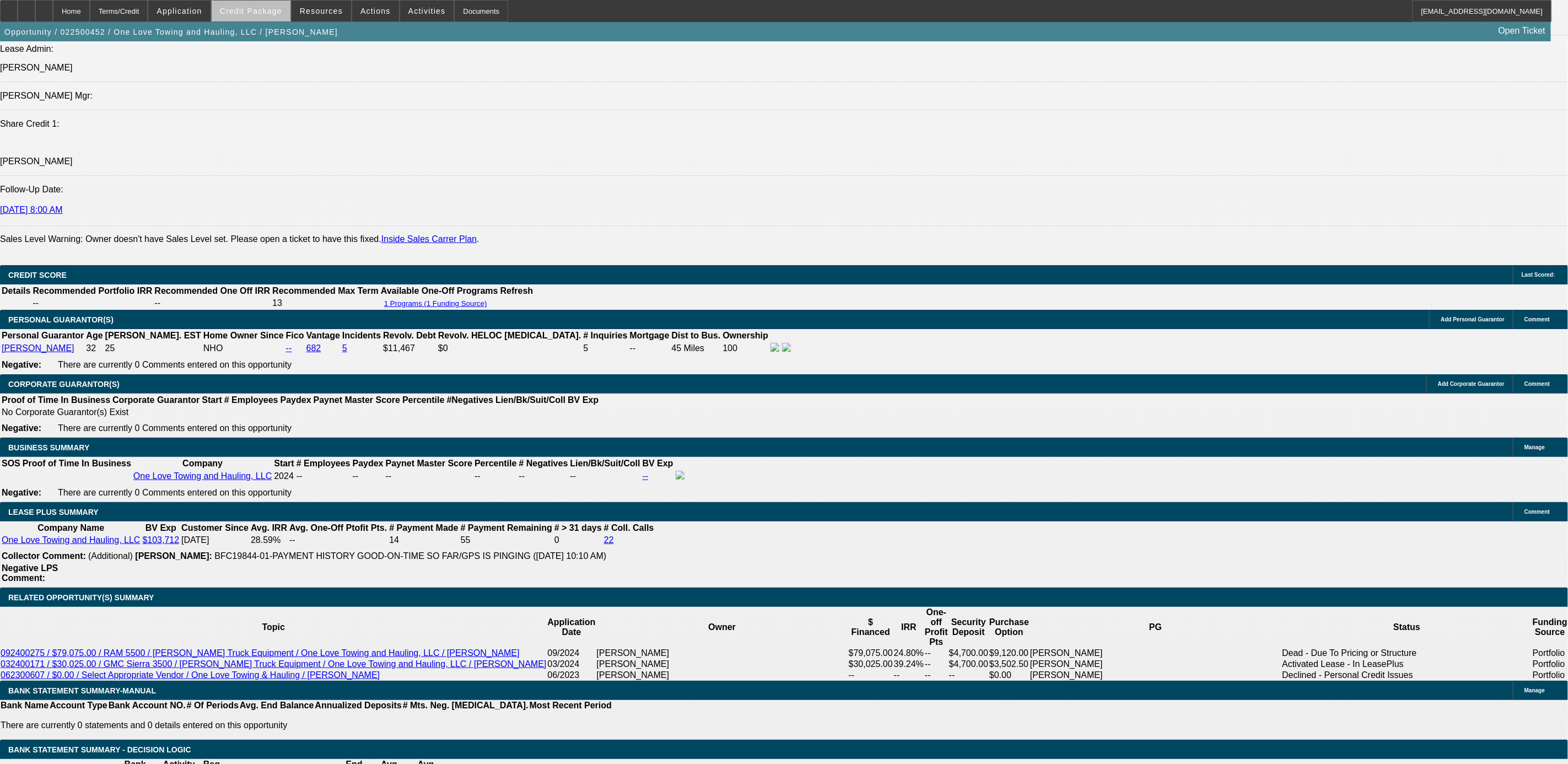
click at [285, 18] on span at bounding box center [251, 11] width 79 height 26
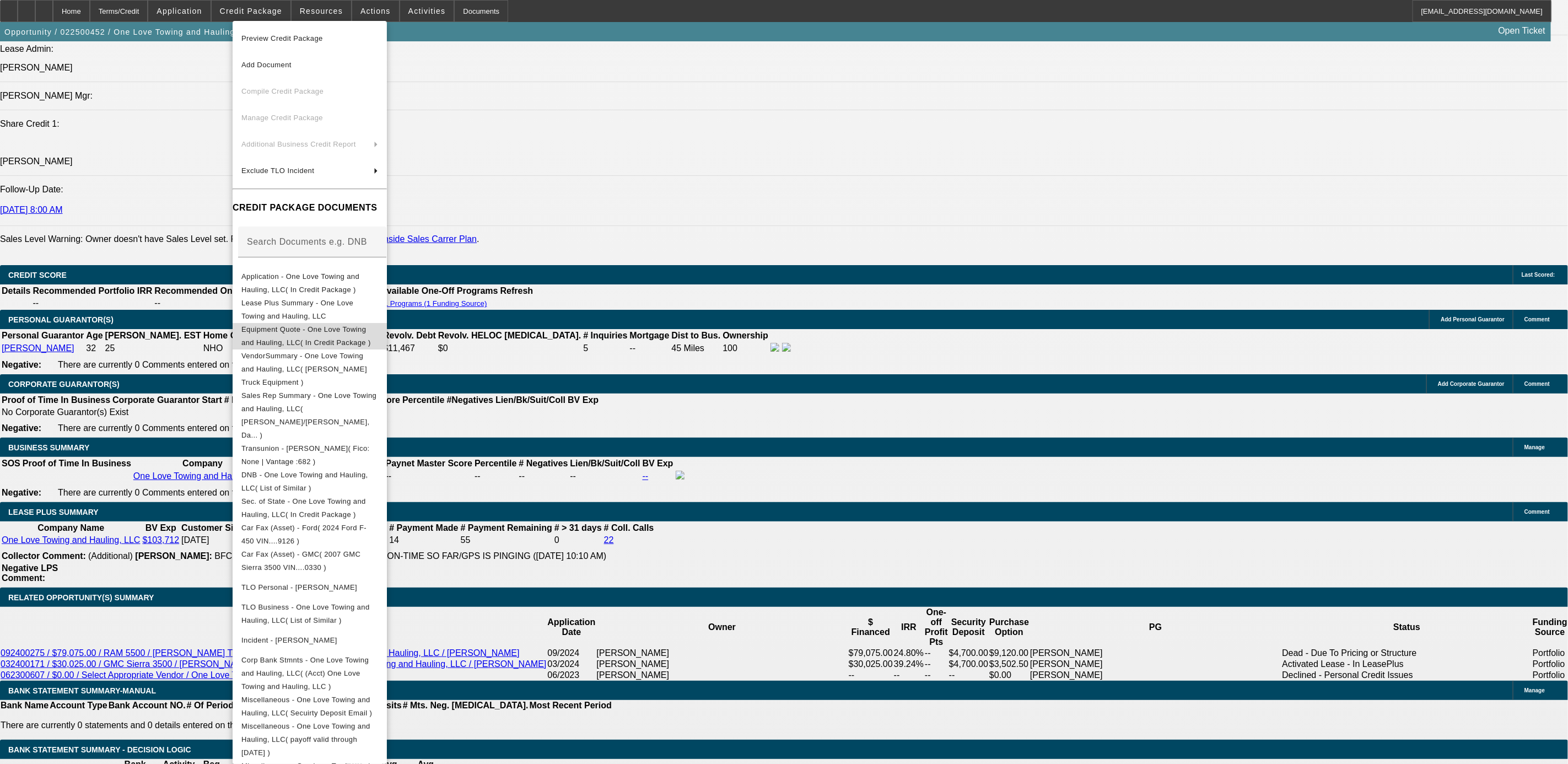
click at [342, 334] on span "Equipment Quote - One Love Towing and Hauling, LLC( In Credit Package )" at bounding box center [306, 335] width 129 height 21
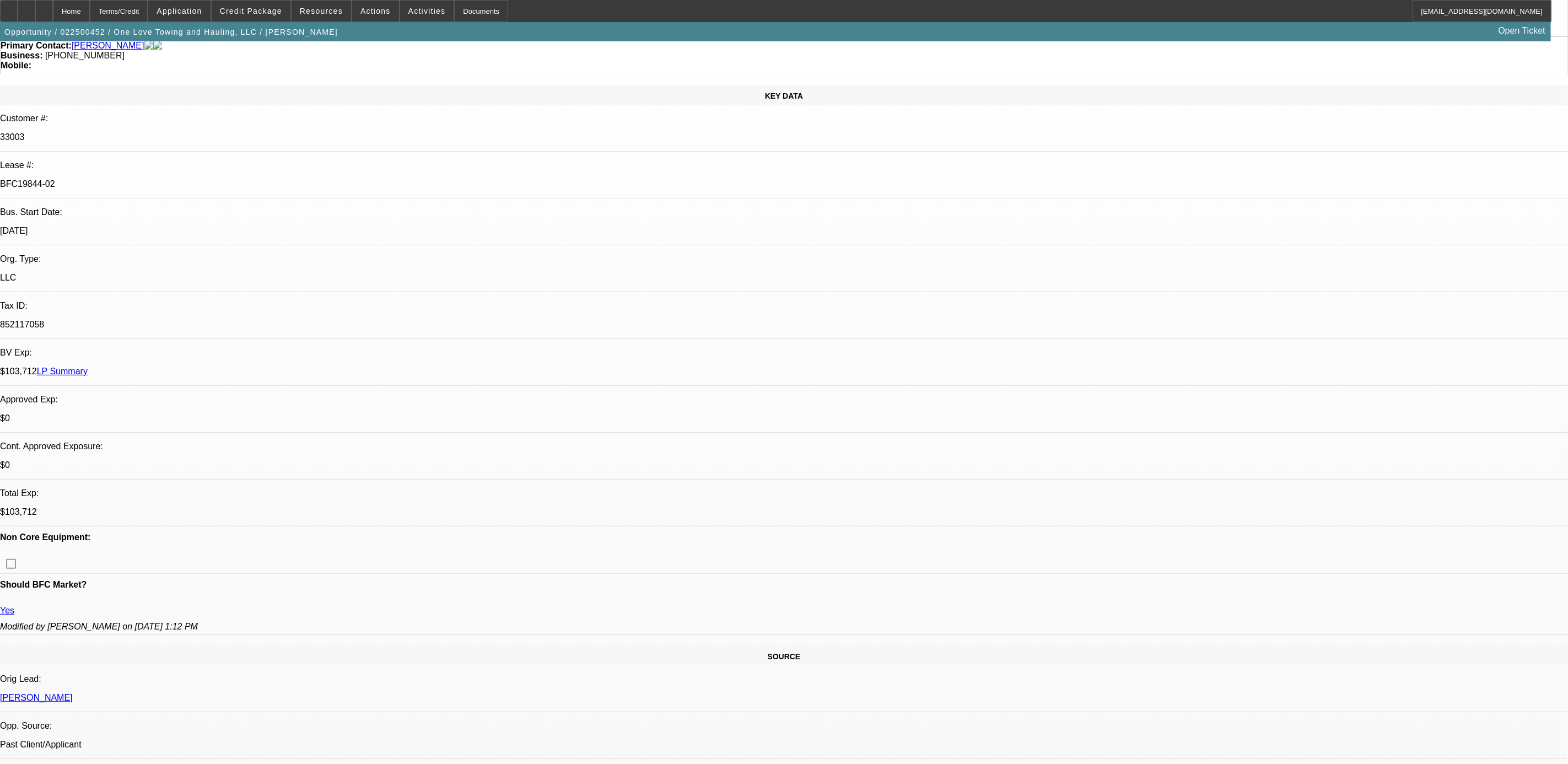
scroll to position [0, 0]
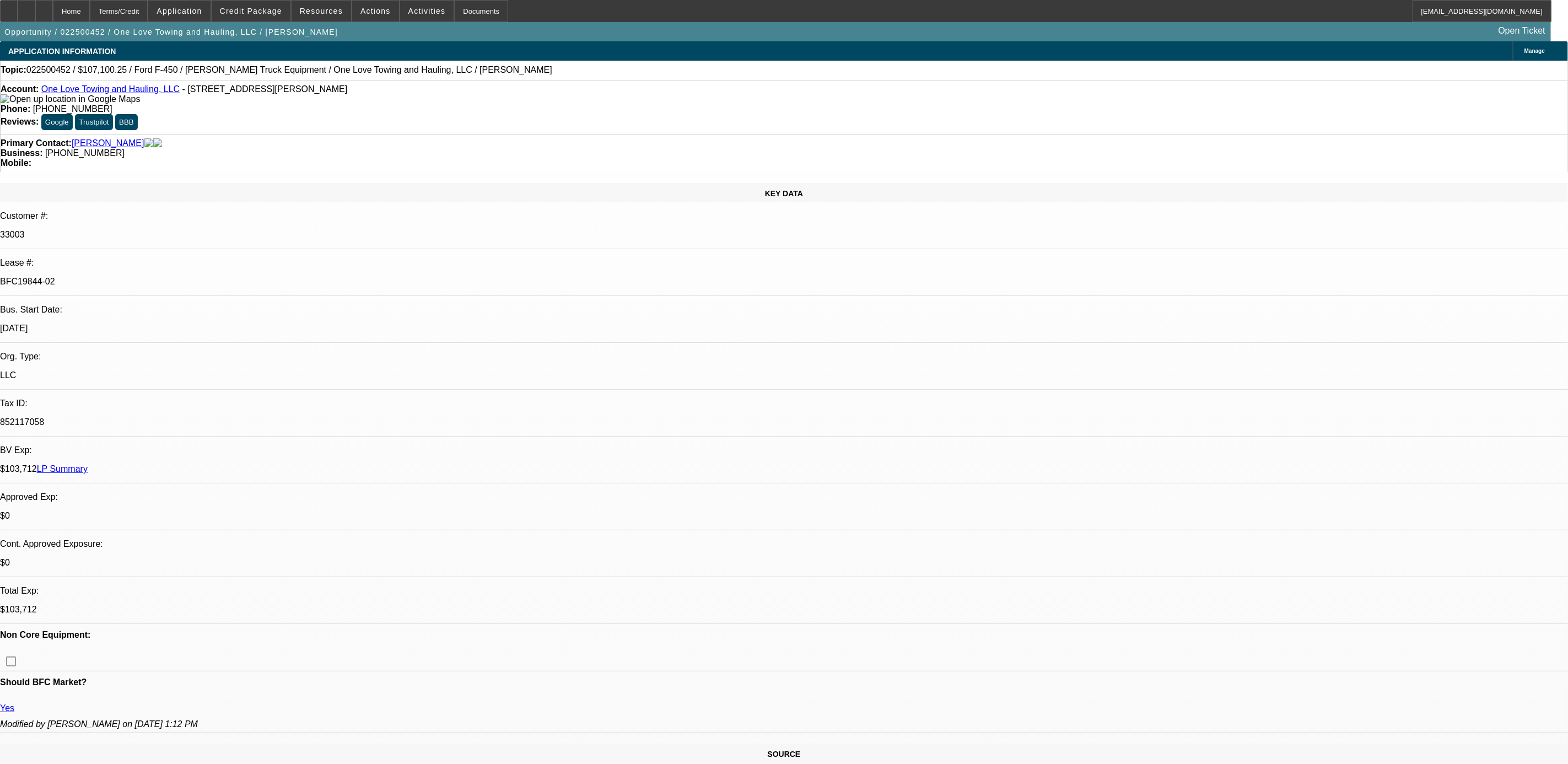
click at [88, 93] on link "One Love Towing and Hauling, LLC" at bounding box center [110, 89] width 138 height 10
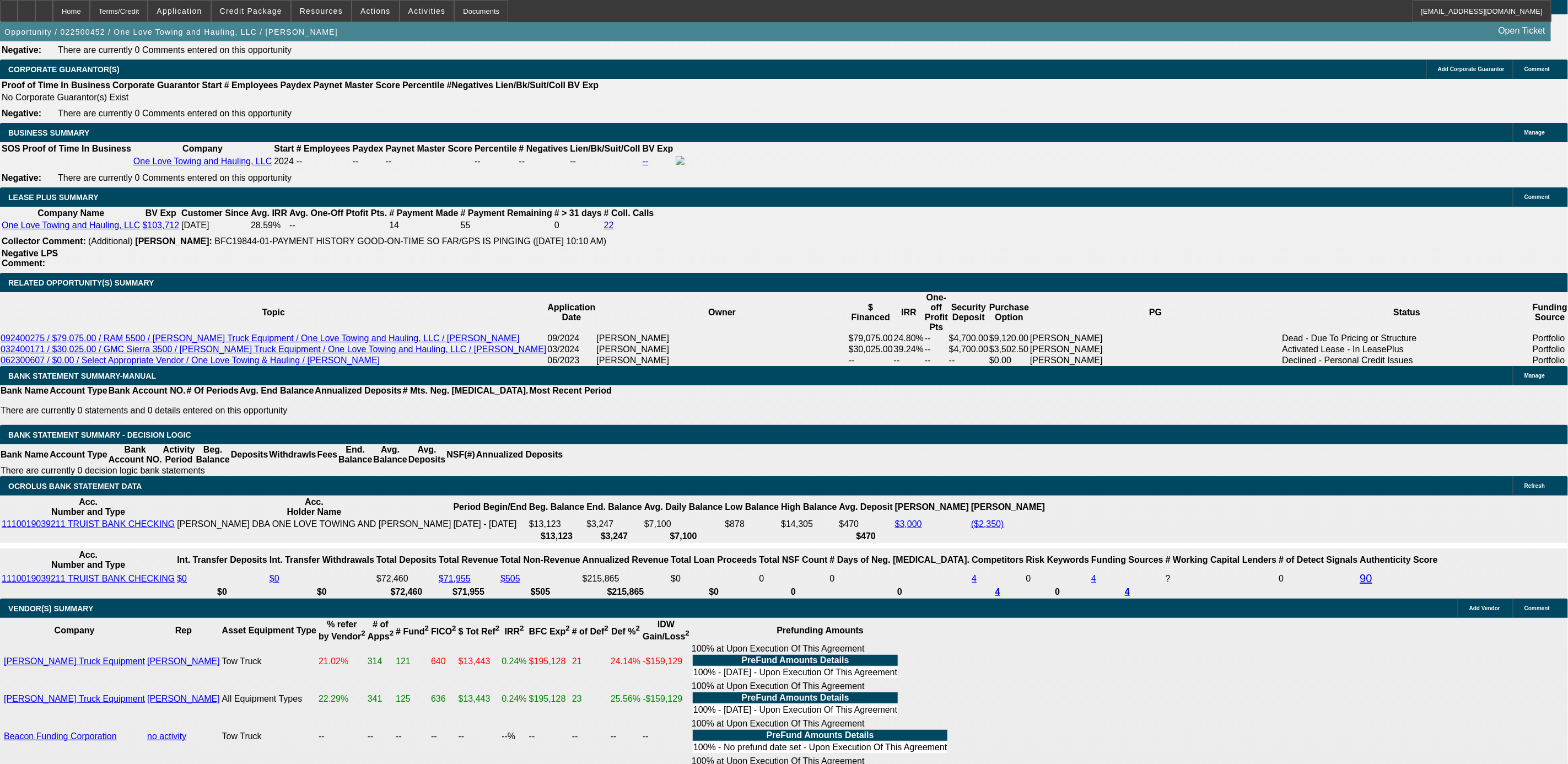
scroll to position [1818, 0]
